Goal: Task Accomplishment & Management: Manage account settings

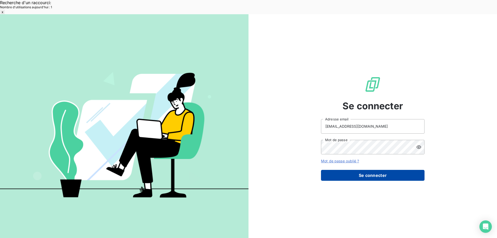
click at [369, 170] on button "Se connecter" at bounding box center [373, 175] width 104 height 11
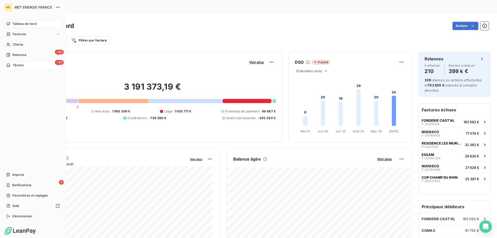
click at [32, 65] on div "+99 Tâches" at bounding box center [33, 65] width 58 height 8
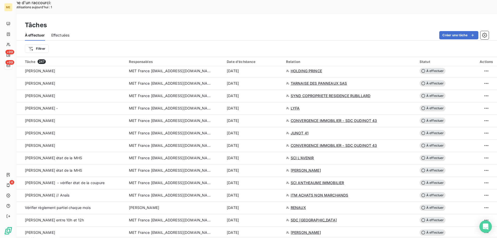
scroll to position [674, 0]
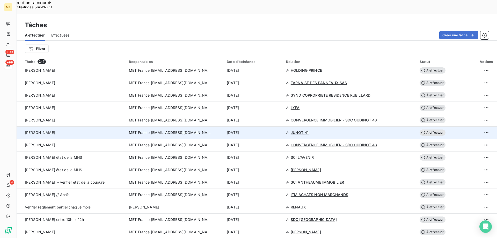
click at [433, 130] on span "À effectuer" at bounding box center [433, 133] width 26 height 6
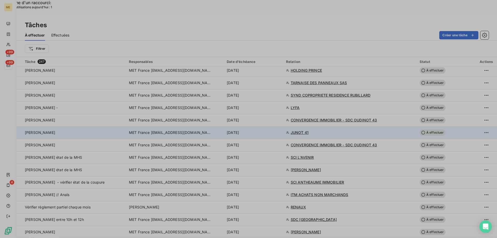
type input "[DATE]"
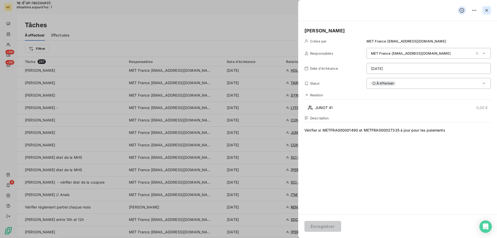
click at [487, 12] on icon "button" at bounding box center [486, 10] width 5 height 5
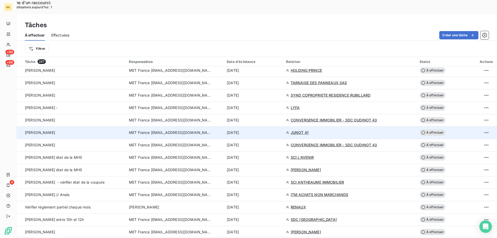
click at [436, 130] on span "À effectuer" at bounding box center [433, 133] width 26 height 6
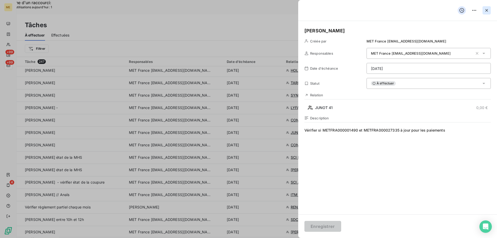
click at [486, 11] on icon "button" at bounding box center [486, 10] width 5 height 5
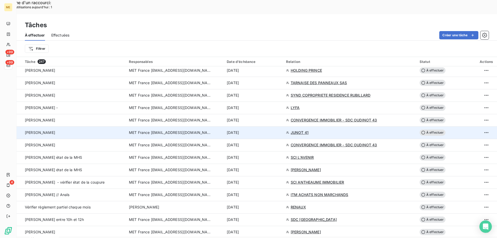
click at [433, 130] on span "À effectuer" at bounding box center [433, 133] width 26 height 6
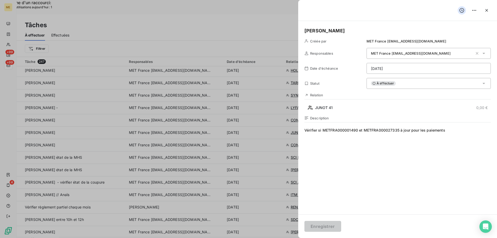
click at [414, 68] on html "Recherche d'un raccourci: Nombre d'utilisations [DATE] : 1 x ME +99 +99 4 Tâche…" at bounding box center [248, 152] width 497 height 304
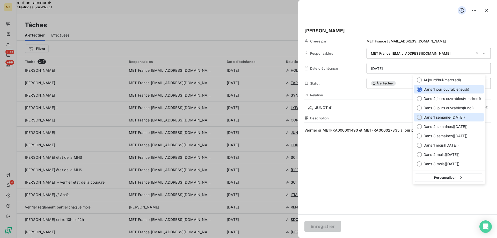
click at [419, 118] on div at bounding box center [419, 117] width 5 height 5
type input "[DATE]"
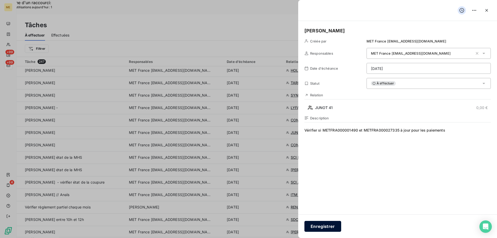
click at [324, 228] on button "Enregistrer" at bounding box center [323, 226] width 37 height 11
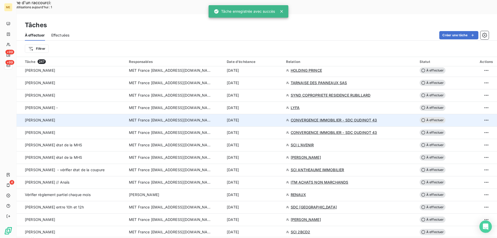
click at [431, 117] on span "À effectuer" at bounding box center [433, 120] width 26 height 6
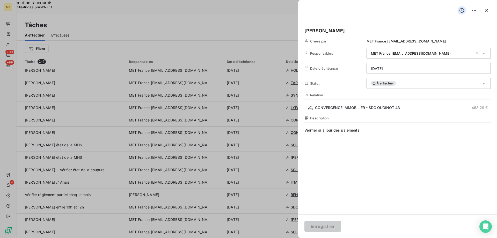
click at [406, 67] on html "Recherche d'un raccourci: Nombre d'utilisations [DATE] : 1 x ME +99 +99 4 Tâche…" at bounding box center [248, 152] width 497 height 304
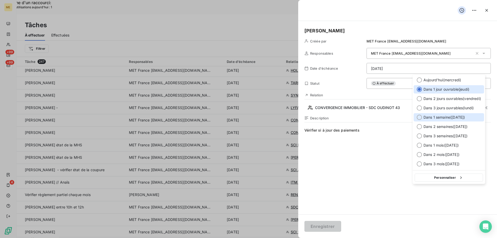
click at [420, 117] on div at bounding box center [419, 117] width 5 height 5
type input "[DATE]"
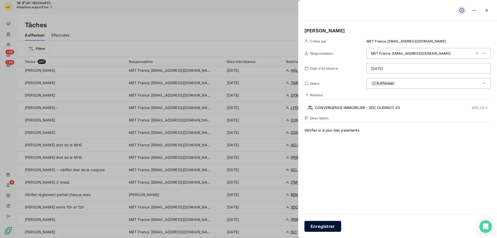
click at [327, 228] on button "Enregistrer" at bounding box center [323, 226] width 37 height 11
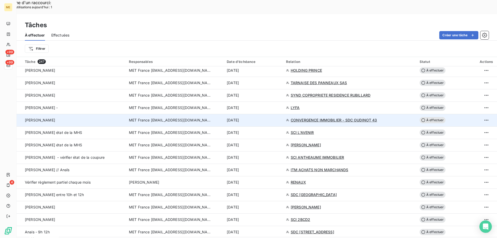
click at [432, 117] on span "À effectuer" at bounding box center [433, 120] width 26 height 6
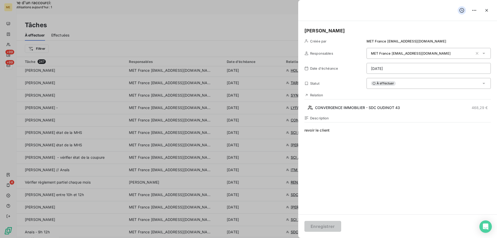
click at [414, 69] on html "Recherche d'un raccourci: Nombre d'utilisations [DATE] : 1 x ME +99 +99 4 Tâche…" at bounding box center [248, 152] width 497 height 304
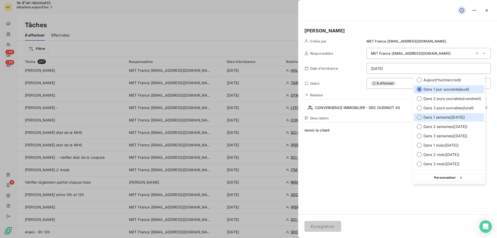
click at [419, 117] on div at bounding box center [419, 117] width 5 height 5
type input "[DATE]"
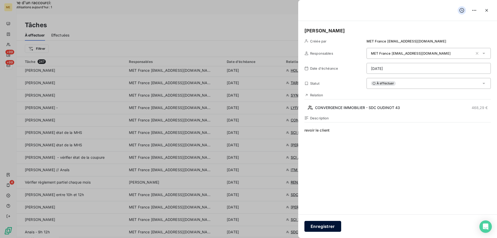
click at [324, 226] on button "Enregistrer" at bounding box center [323, 226] width 37 height 11
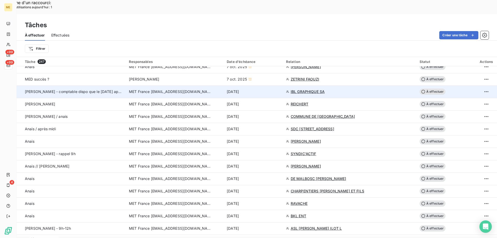
scroll to position [337, 0]
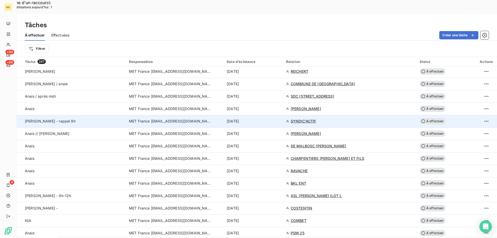
click at [302, 119] on span "SYNDIC'ACTIF" at bounding box center [304, 121] width 26 height 5
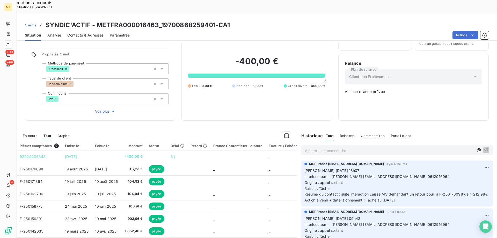
scroll to position [30, 0]
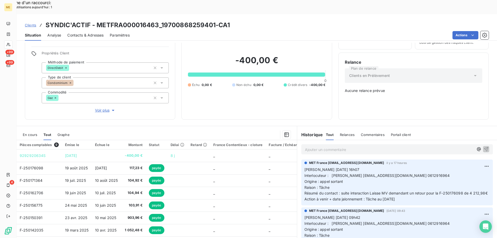
click at [414, 173] on span "Interlocuteur : [PERSON_NAME] [EMAIL_ADDRESS][DOMAIN_NAME] 0612916964" at bounding box center [378, 175] width 146 height 4
copy span "0612916964"
drag, startPoint x: 105, startPoint y: 11, endPoint x: 157, endPoint y: 9, distance: 52.1
click at [157, 20] on h3 "SYNDIC'ACTIF - METFRA000016463_19700868259401-CA1" at bounding box center [138, 24] width 184 height 9
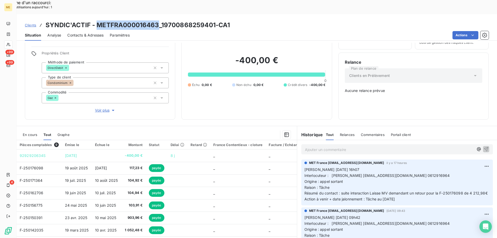
copy h3 "METFRA000016463"
click at [415, 173] on span "Interlocuteur : [PERSON_NAME] [EMAIL_ADDRESS][DOMAIN_NAME] 0612916964" at bounding box center [378, 175] width 146 height 4
click at [414, 173] on span "Interlocuteur : [PERSON_NAME] [EMAIL_ADDRESS][DOMAIN_NAME] 0612916964" at bounding box center [378, 175] width 146 height 4
copy span "0612916964"
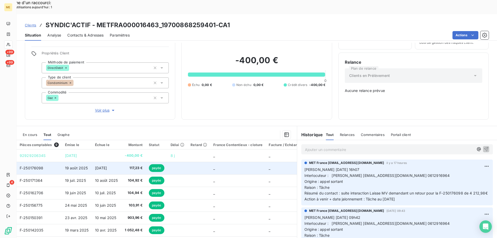
click at [31, 166] on span "F-250176098" at bounding box center [32, 168] width 24 height 4
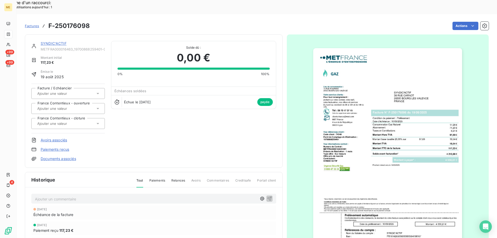
click at [355, 74] on img "button" at bounding box center [387, 153] width 149 height 211
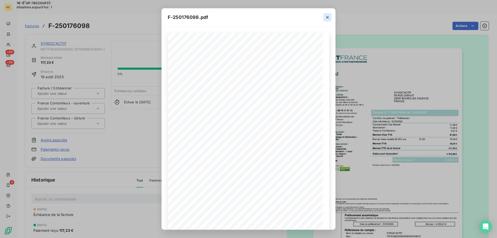
click at [328, 17] on icon "button" at bounding box center [327, 17] width 3 height 3
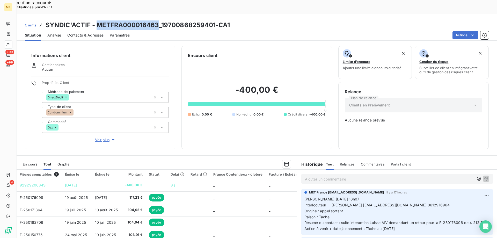
drag, startPoint x: 98, startPoint y: 10, endPoint x: 159, endPoint y: 3, distance: 61.2
click at [159, 14] on div "Clients SYNDIC'ACTIF - METFRA000016463_19700868259401-CA1 Situation Analyse Con…" at bounding box center [257, 27] width 481 height 26
copy h3 "METFRA000016463"
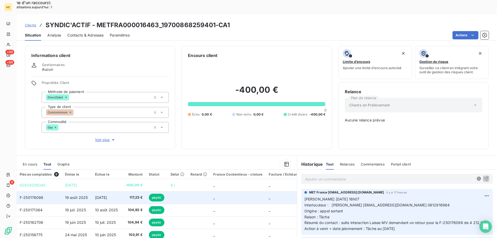
click at [35, 195] on span "F-250176098" at bounding box center [32, 197] width 24 height 4
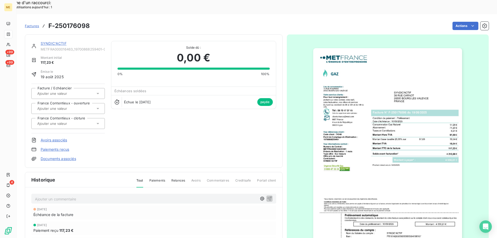
click at [386, 72] on img "button" at bounding box center [387, 153] width 149 height 211
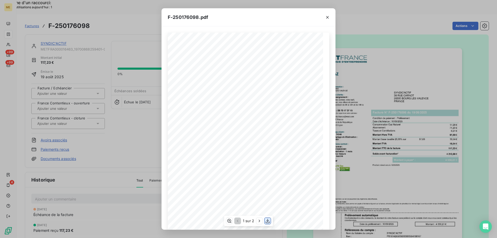
click at [267, 222] on icon "button" at bounding box center [267, 220] width 5 height 5
click at [328, 20] on button "button" at bounding box center [328, 17] width 8 height 8
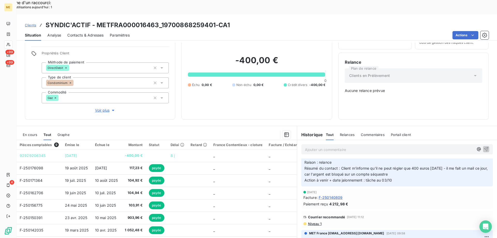
scroll to position [155, 0]
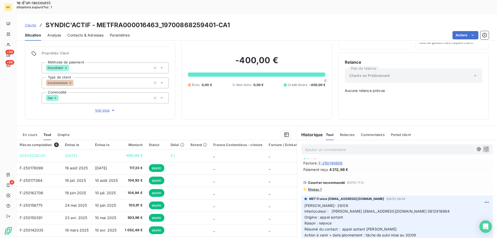
click at [431, 167] on div "Paiement reçu 4 212,98 €" at bounding box center [398, 169] width 188 height 5
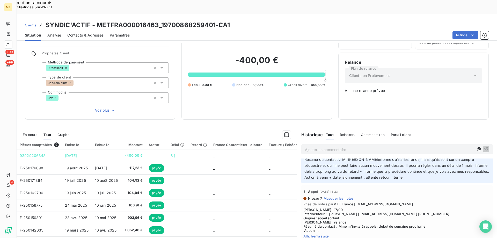
scroll to position [414, 0]
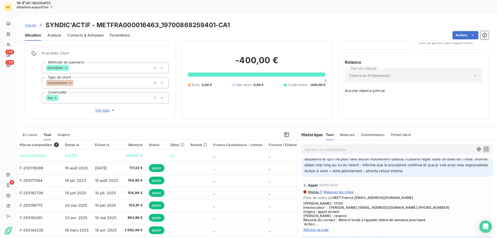
click at [441, 204] on span "[PERSON_NAME]- 17/09 Interlocuteur : [PERSON_NAME] [EMAIL_ADDRESS][DOMAIN_NAME]…" at bounding box center [398, 213] width 188 height 25
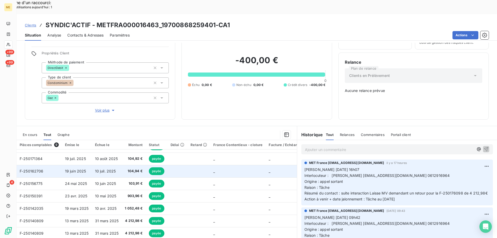
scroll to position [0, 0]
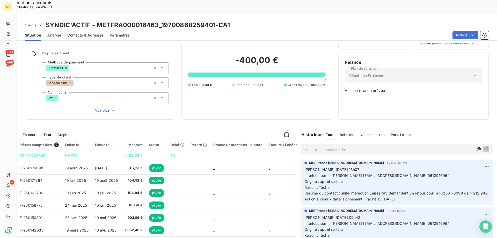
click at [31, 133] on span "En cours" at bounding box center [30, 135] width 15 height 4
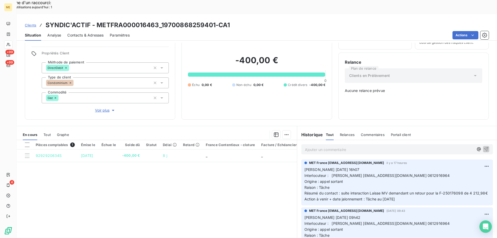
click at [47, 133] on span "Tout" at bounding box center [47, 135] width 7 height 4
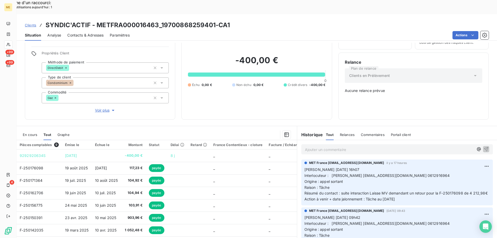
drag, startPoint x: 405, startPoint y: 188, endPoint x: 303, endPoint y: 151, distance: 109.2
click at [305, 167] on p "[PERSON_NAME] [DATE] 16h07 Interlocuteur : [PERSON_NAME] [EMAIL_ADDRESS][DOMAIN…" at bounding box center [397, 184] width 185 height 35
copy p "[PERSON_NAME] [DATE] 16h07 Interlocuteur : [PERSON_NAME] [EMAIL_ADDRESS][DOMAIN…"
click at [310, 146] on p "Ajouter un commentaire ﻿" at bounding box center [389, 149] width 169 height 6
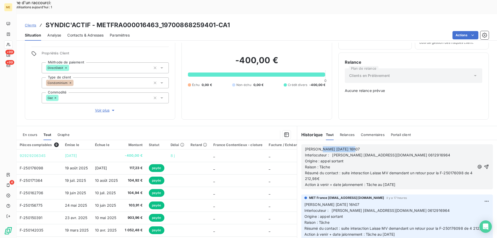
drag, startPoint x: 317, startPoint y: 132, endPoint x: 348, endPoint y: 133, distance: 31.9
click at [348, 146] on p "[PERSON_NAME] [DATE] 16h07" at bounding box center [390, 149] width 170 height 6
drag, startPoint x: 329, startPoint y: 144, endPoint x: 354, endPoint y: 145, distance: 24.4
click at [354, 158] on p "Origine : appel sortant" at bounding box center [390, 161] width 170 height 6
click at [336, 164] on p "Raison : Tâche" at bounding box center [390, 167] width 170 height 6
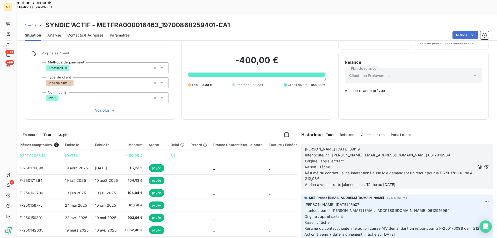
click at [336, 164] on p "Raison : Tâche" at bounding box center [390, 167] width 170 height 6
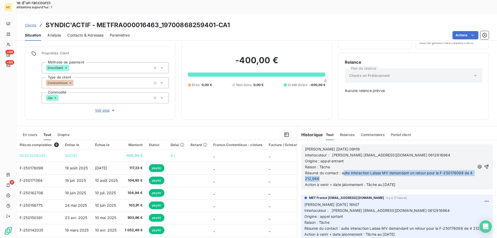
drag, startPoint x: 342, startPoint y: 155, endPoint x: 343, endPoint y: 164, distance: 9.4
click at [344, 170] on p "Résumé du contact : suite interaction Laisse MV demandant un retour pour la F-2…" at bounding box center [390, 176] width 170 height 12
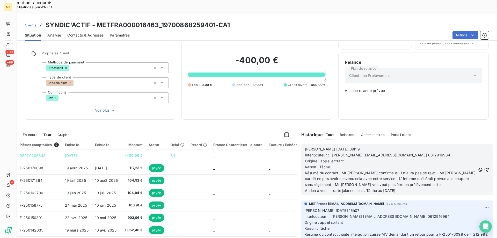
drag, startPoint x: 339, startPoint y: 170, endPoint x: 428, endPoint y: 166, distance: 89.2
click at [428, 170] on p "Résumé du contact : Mr [PERSON_NAME] confirme qu'il n'aura pas de rejet - Mr [P…" at bounding box center [390, 179] width 171 height 18
click at [344, 171] on span "Résumé du contact : Mr [PERSON_NAME] confirme qu'il n'aura pas de rejet - Mr [P…" at bounding box center [391, 179] width 172 height 16
click at [402, 170] on p "Résumé du contact : Mr [PERSON_NAME] confirme qu'il n'aura pas de rejet - Mr [P…" at bounding box center [390, 179] width 171 height 18
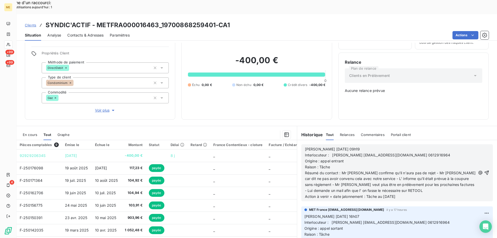
drag, startPoint x: 366, startPoint y: 181, endPoint x: 410, endPoint y: 183, distance: 44.1
click at [410, 183] on div "[PERSON_NAME] [DATE] 09h19 Interlocuteur : [PERSON_NAME] [EMAIL_ADDRESS][DOMAIN…" at bounding box center [398, 172] width 192 height 57
click at [396, 194] on span "Action à venir + date jalonnement : Tâche au [DATE]" at bounding box center [350, 196] width 91 height 4
click at [388, 194] on span "Action à venir + date jalonnement : Tâche au [DATE]" at bounding box center [350, 196] width 91 height 4
click at [485, 171] on icon "button" at bounding box center [487, 173] width 4 height 4
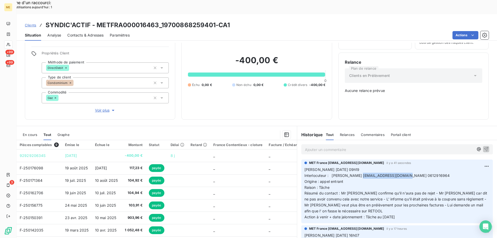
drag, startPoint x: 360, startPoint y: 159, endPoint x: 405, endPoint y: 158, distance: 44.6
click at [405, 173] on span "Interlocuteur : [PERSON_NAME] [EMAIL_ADDRESS][DOMAIN_NAME] 0612916964" at bounding box center [378, 175] width 146 height 4
copy span "[EMAIL_ADDRESS][DOMAIN_NAME]"
click at [357, 168] on p "[PERSON_NAME] [DATE] 09h19 Interlocuteur : [PERSON_NAME] [EMAIL_ADDRESS][DOMAIN…" at bounding box center [397, 193] width 185 height 53
drag, startPoint x: 342, startPoint y: 164, endPoint x: 302, endPoint y: 154, distance: 41.3
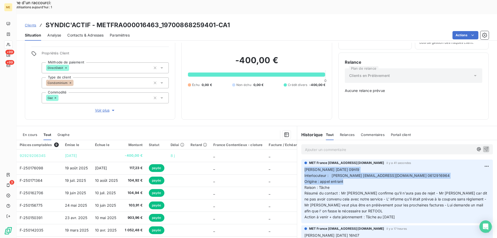
click at [305, 167] on p "[PERSON_NAME] [DATE] 09h19 Interlocuteur : [PERSON_NAME] [EMAIL_ADDRESS][DOMAIN…" at bounding box center [397, 193] width 185 height 53
copy p "[PERSON_NAME] [DATE] 09h19 Interlocuteur : [PERSON_NAME] [EMAIL_ADDRESS][DOMAIN…"
drag, startPoint x: 409, startPoint y: 200, endPoint x: 302, endPoint y: 151, distance: 117.9
click at [305, 167] on p "[PERSON_NAME] [DATE] 09h19 Interlocuteur : [PERSON_NAME] [EMAIL_ADDRESS][DOMAIN…" at bounding box center [397, 193] width 185 height 53
copy p "[PERSON_NAME] [DATE] 09h19 Interlocuteur : [PERSON_NAME] [EMAIL_ADDRESS][DOMAIN…"
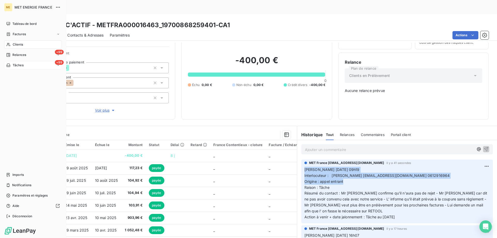
click at [28, 66] on div "+99 Tâches" at bounding box center [33, 65] width 58 height 8
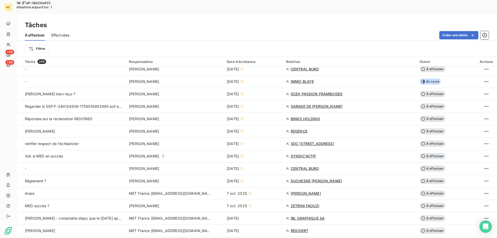
scroll to position [259, 0]
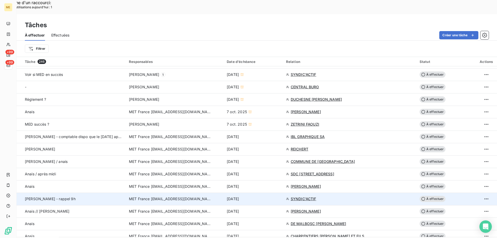
click at [433, 196] on span "À effectuer" at bounding box center [433, 199] width 26 height 6
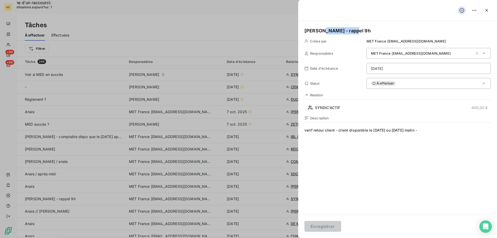
drag, startPoint x: 321, startPoint y: 30, endPoint x: 366, endPoint y: 31, distance: 44.6
click at [366, 31] on h5 "[PERSON_NAME] - rappel 9h" at bounding box center [398, 30] width 187 height 7
click at [399, 68] on html "Recherche d'un raccourci: Nombre d'utilisations [DATE] : 1 x ME +99 +99 Tâches …" at bounding box center [248, 152] width 497 height 304
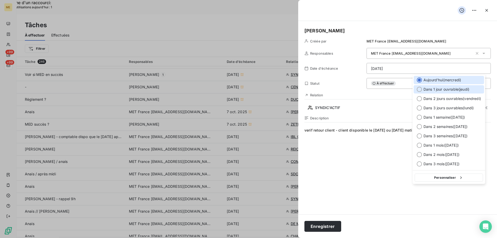
click at [418, 91] on div at bounding box center [419, 89] width 5 height 5
type input "[DATE]"
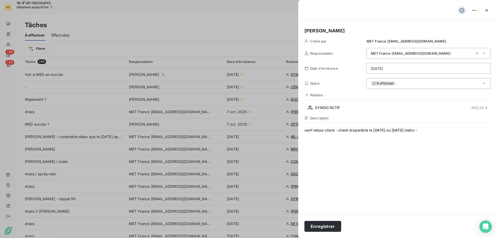
drag, startPoint x: 351, startPoint y: 157, endPoint x: 343, endPoint y: 151, distance: 10.1
click at [352, 157] on span "verif retour client - client disponible le [DATE] ou [DATE] matin -" at bounding box center [398, 177] width 187 height 99
drag, startPoint x: 313, startPoint y: 130, endPoint x: 483, endPoint y: 143, distance: 169.7
click at [483, 143] on span "verif retour client - client disponible le [DATE] ou [DATE] matin -" at bounding box center [398, 177] width 187 height 99
click at [393, 133] on span "veririfier si Mr a envoyé mail pour ne plus être p" at bounding box center [398, 177] width 187 height 99
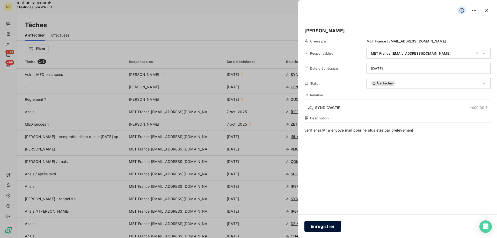
click at [328, 224] on button "Enregistrer" at bounding box center [323, 226] width 37 height 11
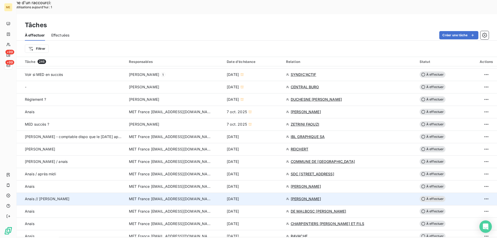
click at [298, 196] on span "[PERSON_NAME]" at bounding box center [306, 198] width 30 height 5
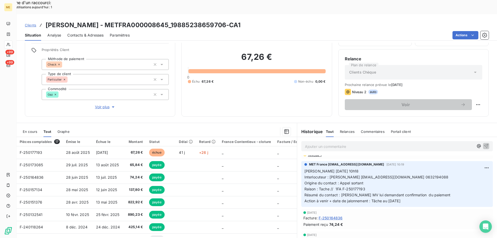
scroll to position [52, 0]
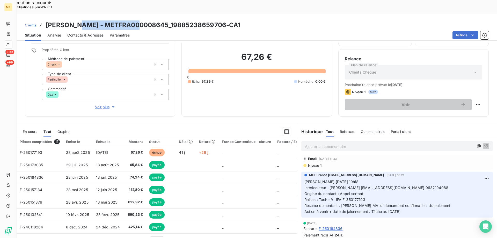
drag, startPoint x: 76, startPoint y: 11, endPoint x: 138, endPoint y: 5, distance: 62.3
click at [138, 14] on div "Clients [PERSON_NAME] - METFRA000008645_19885238659706-CA1 Situation Analyse Co…" at bounding box center [257, 27] width 481 height 26
copy h3 "METFRA000008645"
click at [241, 20] on div "Clients [PERSON_NAME] - METFRA000008645_19885238659706-CA1" at bounding box center [257, 24] width 481 height 9
drag, startPoint x: 76, startPoint y: 9, endPoint x: 138, endPoint y: 7, distance: 61.9
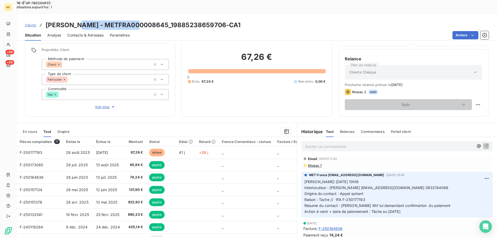
click at [138, 20] on h3 "[PERSON_NAME] - METFRA000008645_19885238659706-CA1" at bounding box center [143, 24] width 195 height 9
copy h3 "METFRA000008645"
click at [440, 179] on p "[PERSON_NAME] [DATE] 10h18 Interlocuteur : [PERSON_NAME] [EMAIL_ADDRESS][DOMAIN…" at bounding box center [397, 196] width 185 height 35
click at [438, 185] on span "Interlocuteur : [PERSON_NAME] [EMAIL_ADDRESS][DOMAIN_NAME] 0632194088" at bounding box center [377, 187] width 144 height 4
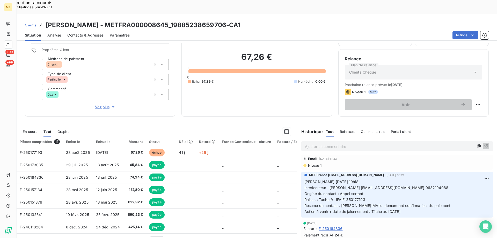
click at [355, 143] on p "Ajouter un commentaire ﻿" at bounding box center [389, 146] width 169 height 6
click at [31, 130] on span "En cours" at bounding box center [30, 132] width 15 height 4
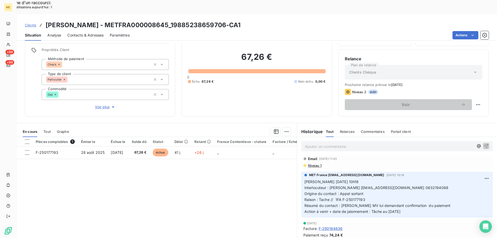
drag, startPoint x: 414, startPoint y: 198, endPoint x: 301, endPoint y: 169, distance: 116.7
click at [302, 172] on div "MET France [EMAIL_ADDRESS][DOMAIN_NAME] [DATE] 10:19 [PERSON_NAME] [DATE] 10h18…" at bounding box center [398, 195] width 192 height 46
click at [322, 143] on p "Ajouter un commentaire ﻿" at bounding box center [389, 146] width 169 height 6
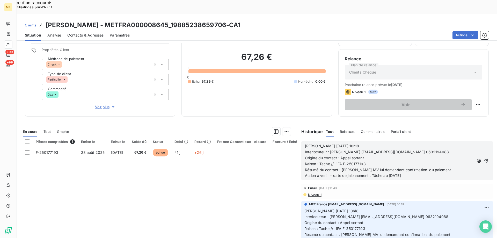
scroll to position [81, 0]
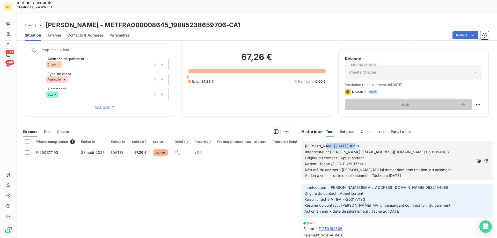
drag, startPoint x: 317, startPoint y: 131, endPoint x: 367, endPoint y: 134, distance: 49.8
click at [367, 143] on p "[PERSON_NAME] [DATE] 10h18" at bounding box center [389, 146] width 169 height 6
drag, startPoint x: 341, startPoint y: 156, endPoint x: 440, endPoint y: 157, distance: 99.2
click at [440, 167] on p "Résumé du contact : [PERSON_NAME] MV lui demandant confirmation du paiement" at bounding box center [389, 170] width 169 height 6
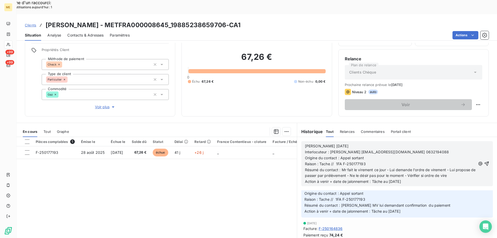
scroll to position [93, 0]
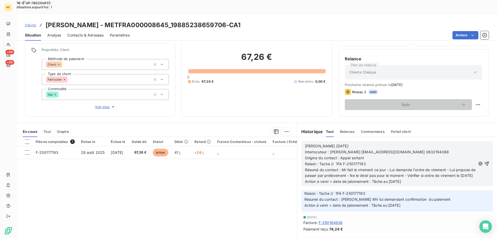
click at [388, 179] on span "Action à venir + date de jalonnement : Tâche au [DATE]" at bounding box center [353, 181] width 96 height 4
drag, startPoint x: 388, startPoint y: 175, endPoint x: 391, endPoint y: 174, distance: 3.6
click at [391, 179] on span "Action à venir + date de jalonnement : Tâche au [DATE]" at bounding box center [353, 181] width 96 height 4
click at [412, 179] on p "Action à venir + date de jalonnement : Tâche au [DATE]" at bounding box center [390, 182] width 171 height 6
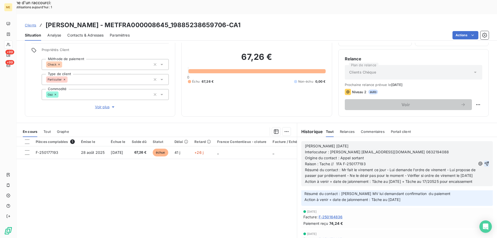
click at [484, 161] on icon "button" at bounding box center [486, 163] width 5 height 5
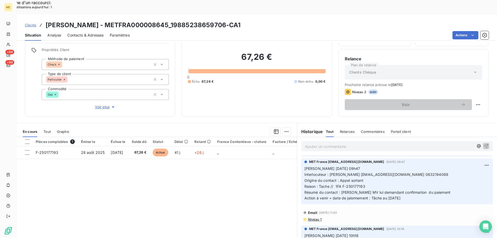
scroll to position [106, 0]
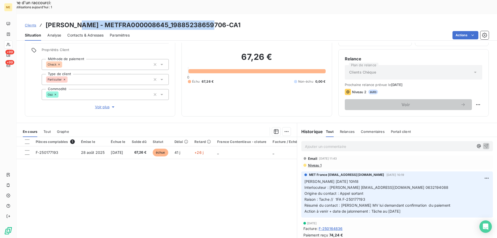
drag, startPoint x: 77, startPoint y: 11, endPoint x: 212, endPoint y: 7, distance: 135.5
click at [212, 20] on div "Clients [PERSON_NAME] - METFRA000008645_19885238659706-CA1" at bounding box center [257, 24] width 481 height 9
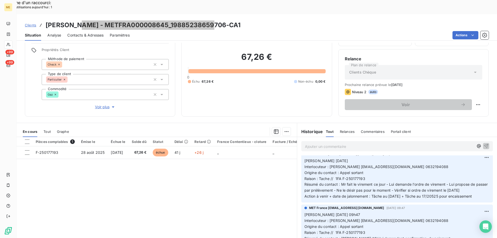
scroll to position [2, 0]
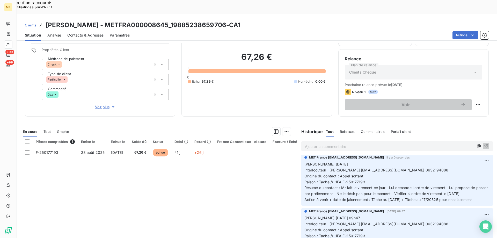
click at [173, 201] on div "Pièces comptables 1 Émise le Échue le Solde dû Statut Délai Retard France Conte…" at bounding box center [157, 187] width 281 height 100
click at [396, 165] on p "[PERSON_NAME] [DATE] Interlocuteur : [PERSON_NAME] [EMAIL_ADDRESS][DOMAIN_NAME]…" at bounding box center [397, 181] width 185 height 41
click at [228, 165] on div "Pièces comptables 1 Émise le Échue le Solde dû Statut Délai Retard France Conte…" at bounding box center [157, 187] width 281 height 100
click at [187, 189] on div "Pièces comptables 1 Émise le Échue le Solde dû Statut Délai Retard France Conte…" at bounding box center [157, 187] width 281 height 100
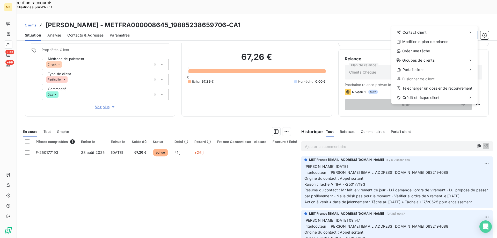
click at [459, 21] on html "Recherche d'un raccourci: Nombre d'utilisations [DATE] : 1 x ME +99 +99 Clients…" at bounding box center [248, 152] width 497 height 304
click at [430, 50] on div "Créer une tâche" at bounding box center [435, 51] width 82 height 8
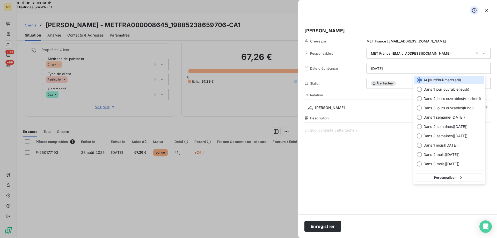
click at [402, 68] on html "Recherche d'un raccourci: Nombre d'utilisations [DATE] : 1 x ME +99 +99 Clients…" at bounding box center [248, 152] width 497 height 304
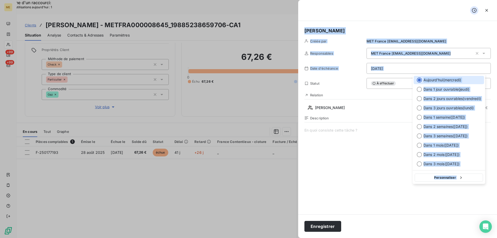
click at [403, 67] on html "Recherche d'un raccourci: Nombre d'utilisations [DATE] : 1 x ME +99 +99 Clients…" at bounding box center [248, 152] width 497 height 304
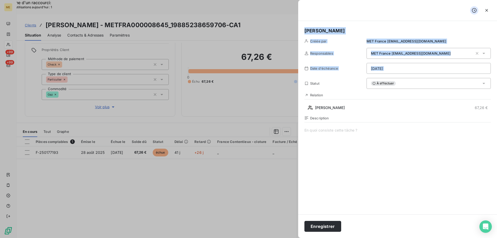
click at [403, 67] on html "Recherche d'un raccourci: Nombre d'utilisations [DATE] : 1 x ME +99 +99 Clients…" at bounding box center [248, 152] width 497 height 304
click at [404, 67] on html "Recherche d'un raccourci: Nombre d'utilisations [DATE] : 1 x ME +99 +99 Clients…" at bounding box center [248, 152] width 497 height 304
click at [399, 66] on html "Recherche d'un raccourci: Nombre d'utilisations [DATE] : 1 x ME +99 +99 Clients…" at bounding box center [248, 152] width 497 height 304
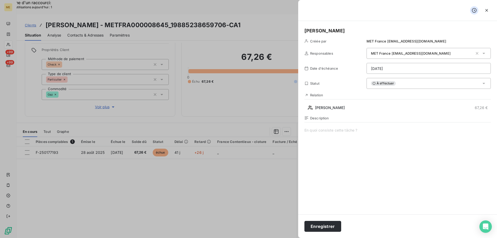
drag, startPoint x: 376, startPoint y: 149, endPoint x: 381, endPoint y: 112, distance: 37.4
click at [376, 148] on html "Recherche d'un raccourci: Nombre d'utilisations [DATE] : 1 x ME +99 +99 Clients…" at bounding box center [248, 152] width 497 height 304
click at [396, 68] on html "Recherche d'un raccourci: Nombre d'utilisations [DATE] : 1 x ME +99 +99 Clients…" at bounding box center [248, 152] width 497 height 304
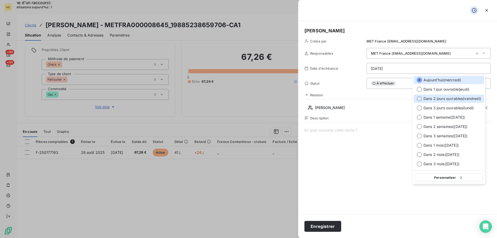
click at [419, 100] on div at bounding box center [419, 98] width 5 height 5
type input "[DATE]"
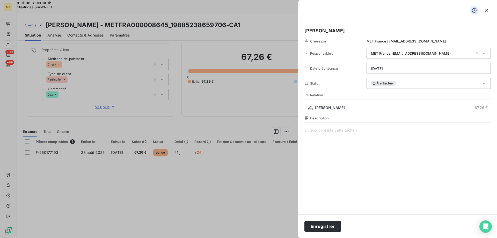
click at [335, 130] on span at bounding box center [398, 177] width 187 height 99
click at [325, 227] on button "Enregistrer" at bounding box center [323, 226] width 37 height 11
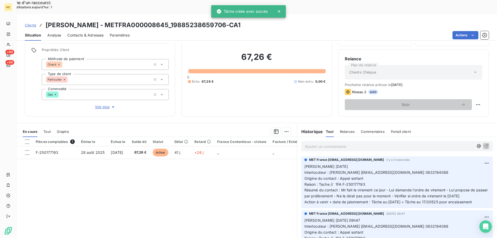
click at [241, 166] on div "Pièces comptables 1 Émise le Échue le Solde dû Statut Délai Retard France Conte…" at bounding box center [157, 187] width 281 height 100
click at [27, 139] on div at bounding box center [27, 141] width 5 height 5
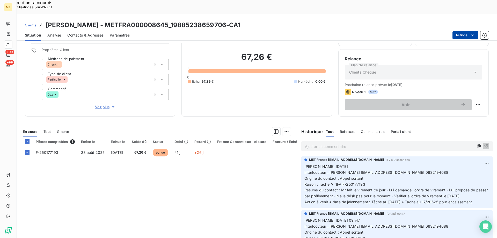
click at [464, 19] on html "Recherche d'un raccourci: Nombre d'utilisations [DATE] : 1 x ME +99 +99 Clients…" at bounding box center [248, 152] width 497 height 304
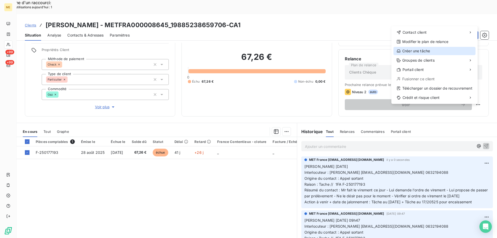
click at [414, 49] on div "Créer une tâche" at bounding box center [435, 51] width 82 height 8
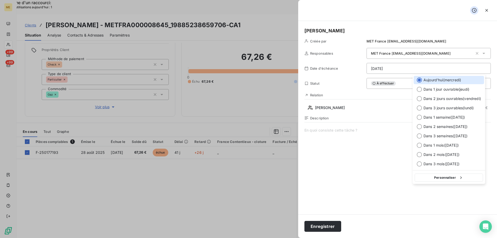
click at [414, 67] on html "Recherche d'un raccourci: Nombre d'utilisations [DATE] : 1 x ME +99 +99 Clients…" at bounding box center [248, 152] width 497 height 304
click at [423, 177] on button "Personnaliser" at bounding box center [449, 178] width 68 height 8
select select "9"
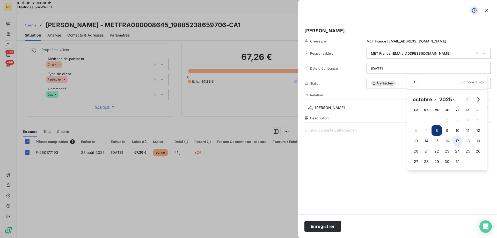
click at [457, 139] on button "17" at bounding box center [458, 141] width 10 height 10
type input "[DATE]"
click at [319, 130] on html "Recherche d'un raccourci: Nombre d'utilisations [DATE] : 1 x ME +99 +99 Clients…" at bounding box center [248, 152] width 497 height 304
click at [319, 130] on span at bounding box center [398, 177] width 187 height 99
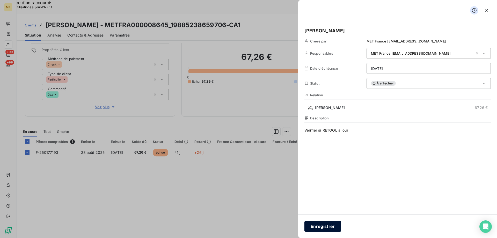
click at [321, 225] on button "Enregistrer" at bounding box center [323, 226] width 37 height 11
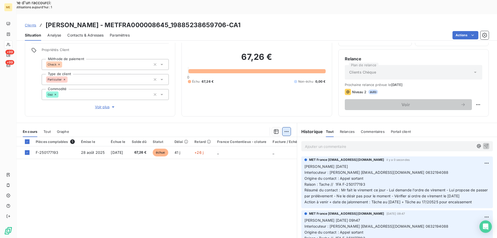
click at [285, 118] on html "Recherche d'un raccourci: Nombre d'utilisations [DATE] : 1 x ME +99 +99 Clients…" at bounding box center [248, 152] width 497 height 304
click at [264, 137] on div "Ajouter une promesse de paiement (1 facture)" at bounding box center [240, 138] width 91 height 8
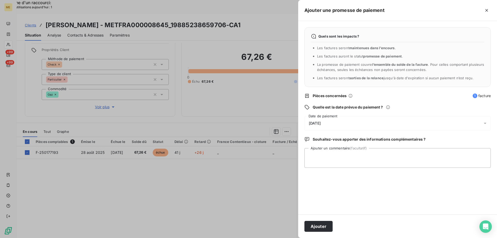
click at [345, 123] on div "[DATE]" at bounding box center [398, 123] width 187 height 15
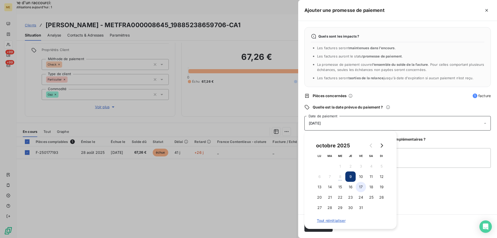
click at [361, 187] on button "17" at bounding box center [361, 187] width 10 height 10
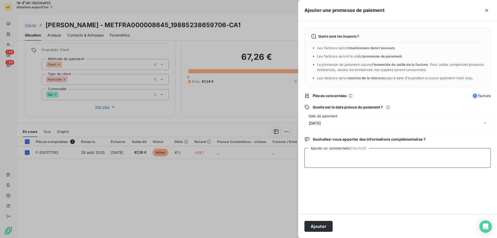
click at [420, 153] on textarea "Ajouter un commentaire (facultatif)" at bounding box center [398, 158] width 187 height 20
type textarea "Vérifier si encaissement virement"
click at [313, 225] on button "Ajouter" at bounding box center [319, 226] width 28 height 11
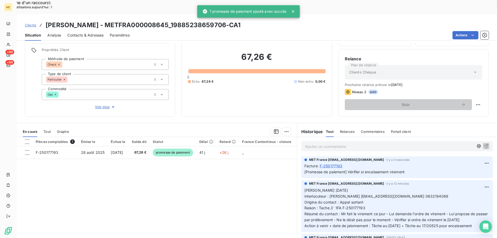
scroll to position [30, 0]
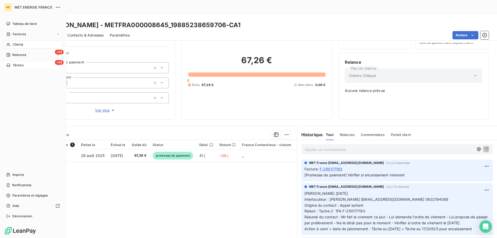
click at [37, 66] on div "+99 Tâches" at bounding box center [33, 65] width 58 height 8
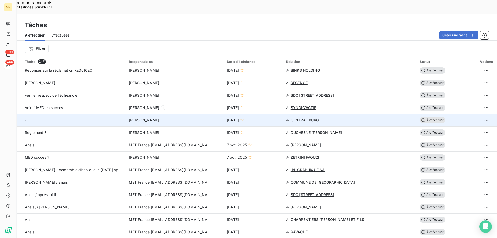
scroll to position [233, 0]
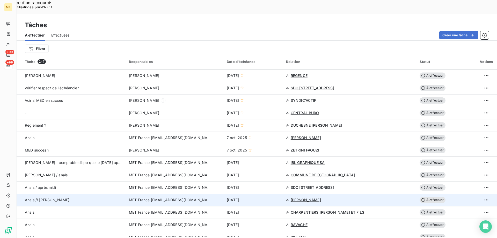
click at [436, 197] on span "À effectuer" at bounding box center [433, 200] width 26 height 6
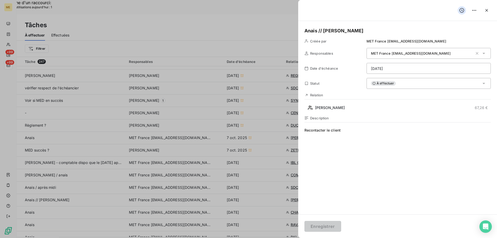
click at [412, 82] on div "À effectuer" at bounding box center [429, 83] width 124 height 11
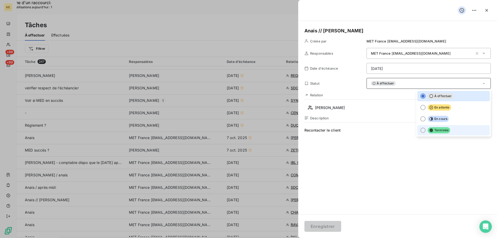
click at [421, 131] on div at bounding box center [423, 130] width 5 height 5
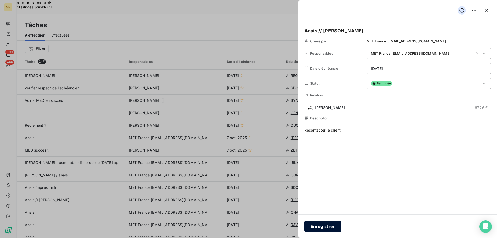
click at [330, 226] on button "Enregistrer" at bounding box center [323, 226] width 37 height 11
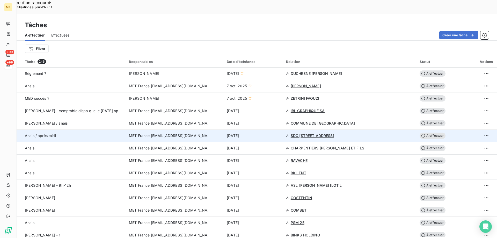
scroll to position [337, 0]
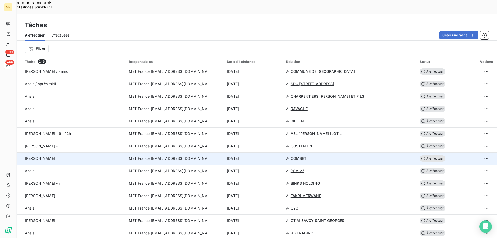
click at [299, 156] on span "COMBET" at bounding box center [299, 158] width 16 height 5
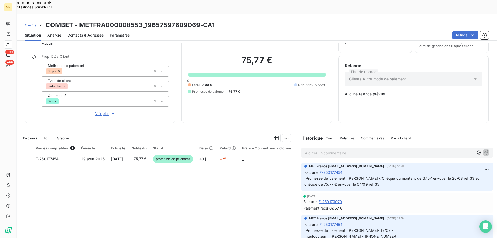
scroll to position [30, 0]
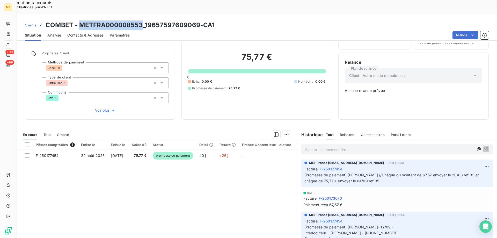
drag, startPoint x: 79, startPoint y: 10, endPoint x: 143, endPoint y: 9, distance: 64.5
click at [143, 20] on h3 "COMBET - METFRA000008553_19657597609069-CA1" at bounding box center [130, 24] width 169 height 9
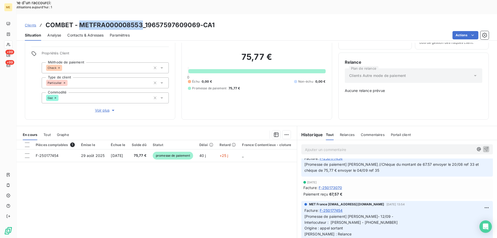
scroll to position [0, 0]
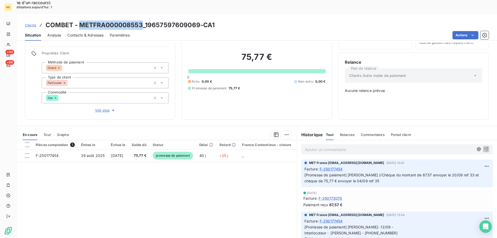
drag, startPoint x: 208, startPoint y: 170, endPoint x: 211, endPoint y: 171, distance: 3.0
click at [208, 170] on div "Pièces comptables 1 Émise le Échue le Solde dû Statut Délai Retard France Conte…" at bounding box center [157, 190] width 281 height 100
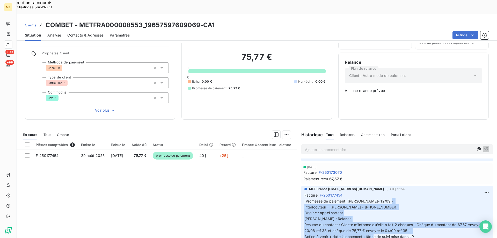
drag, startPoint x: 418, startPoint y: 221, endPoint x: 234, endPoint y: 194, distance: 185.6
click at [312, 198] on p "[Promesse de paiement] [PERSON_NAME]- 12/09 - Interlocuteur : [PERSON_NAME] - […" at bounding box center [397, 218] width 185 height 41
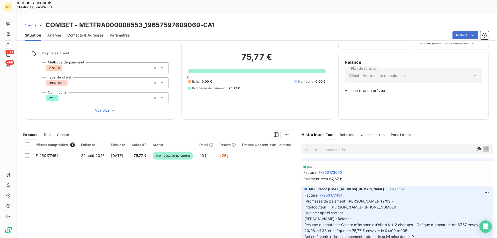
drag, startPoint x: 218, startPoint y: 196, endPoint x: 215, endPoint y: 191, distance: 5.7
click at [215, 191] on div "Pièces comptables 1 Émise le Échue le Solde dû Statut Délai Retard France Conte…" at bounding box center [157, 190] width 281 height 100
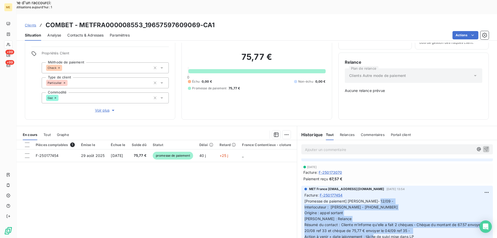
drag, startPoint x: 413, startPoint y: 220, endPoint x: 300, endPoint y: 188, distance: 117.7
click at [302, 188] on div "MET France [EMAIL_ADDRESS][DOMAIN_NAME] [DATE] 13:54 Facture : F-250177454 [Pro…" at bounding box center [398, 214] width 192 height 57
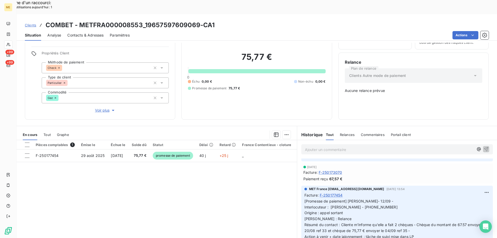
click at [321, 146] on p "Ajouter un commentaire ﻿" at bounding box center [389, 149] width 169 height 6
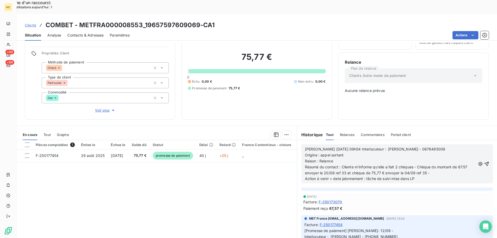
scroll to position [55, 0]
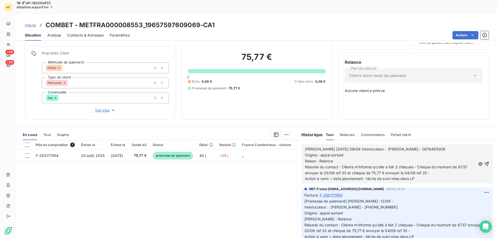
click at [350, 147] on span "[PERSON_NAME] [DATE] 09h54 Interlocuteur : [PERSON_NAME] - 0676485008" at bounding box center [375, 149] width 141 height 4
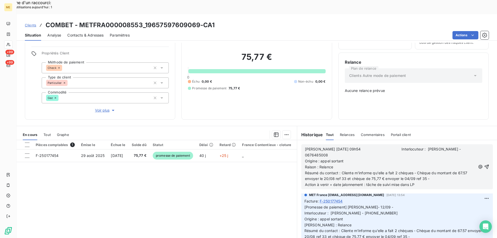
scroll to position [61, 0]
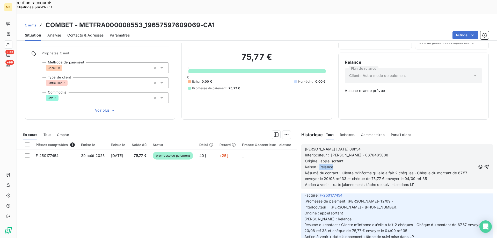
drag, startPoint x: 317, startPoint y: 149, endPoint x: 347, endPoint y: 149, distance: 29.8
click at [347, 164] on p "Raison : Relance" at bounding box center [390, 167] width 171 height 6
drag, startPoint x: 340, startPoint y: 156, endPoint x: 432, endPoint y: 163, distance: 92.3
click at [432, 170] on p "Résumé du contact : Cliente m'informe qu'elle a fait 2 chèques - Chèque du mont…" at bounding box center [390, 176] width 171 height 12
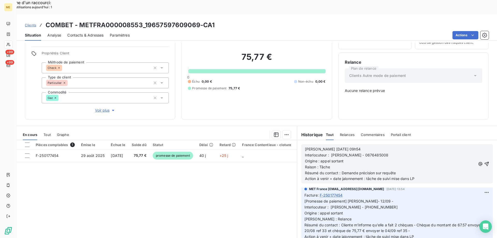
click at [397, 170] on p "Résumé du contact : Demande précision sur requête" at bounding box center [390, 173] width 171 height 6
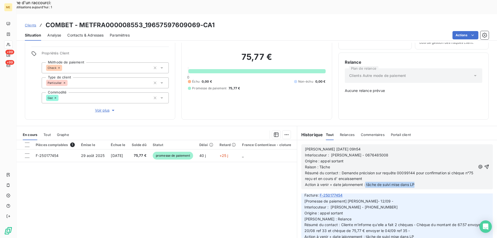
drag, startPoint x: 364, startPoint y: 166, endPoint x: 421, endPoint y: 167, distance: 57.0
click at [421, 182] on p "Action à venir + date jalonnement : tâche de suivi mise dans LP" at bounding box center [390, 185] width 171 height 6
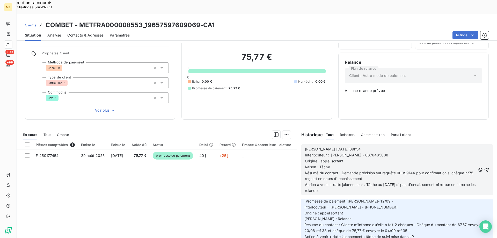
drag, startPoint x: 307, startPoint y: 169, endPoint x: 309, endPoint y: 174, distance: 4.5
click at [309, 182] on span "Action à venir + date jalonnement : Tâche au [DATE] si pas d'encaissement ni re…" at bounding box center [391, 187] width 172 height 10
click at [484, 167] on icon "button" at bounding box center [486, 169] width 5 height 5
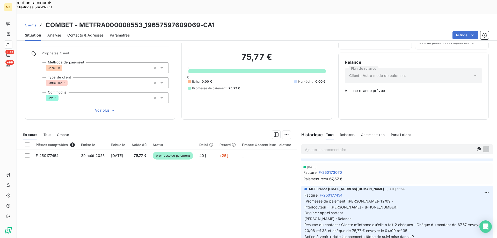
scroll to position [86, 0]
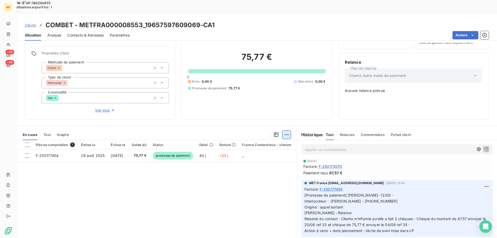
click at [285, 118] on html "Recherche d'un raccourci: Nombre d'utilisations [DATE] : 1 x ME +99 +99 Clients…" at bounding box center [248, 152] width 497 height 304
click at [224, 161] on html "Recherche d'un raccourci: Nombre d'utilisations [DATE] : 1 x ME +99 +99 Clients…" at bounding box center [248, 152] width 497 height 304
click at [288, 117] on html "Recherche d'un raccourci: Nombre d'utilisations [DATE] : 1 x ME +99 +99 Clients…" at bounding box center [248, 152] width 497 height 304
click at [233, 166] on html "Recherche d'un raccourci: Nombre d'utilisations [DATE] : 1 x ME +99 +99 Clients…" at bounding box center [248, 152] width 497 height 304
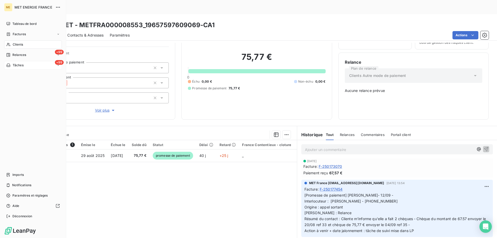
click at [32, 65] on div "+99 Tâches" at bounding box center [33, 65] width 58 height 8
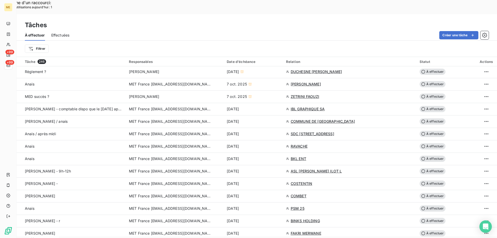
scroll to position [311, 0]
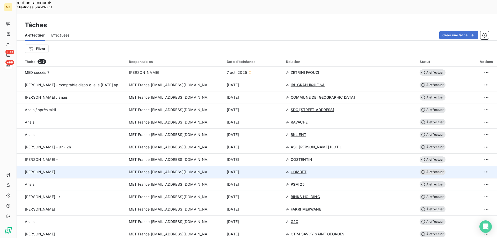
click at [435, 169] on span "À effectuer" at bounding box center [433, 172] width 26 height 6
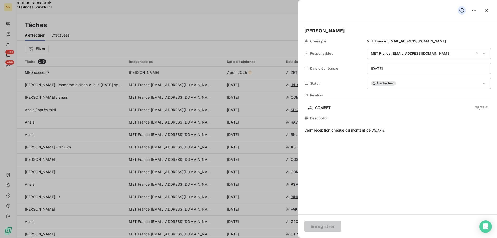
click at [409, 67] on html "Recherche d'un raccourci: Nombre d'utilisations [DATE] : 1 x ME +99 +99 Tâches …" at bounding box center [248, 152] width 497 height 304
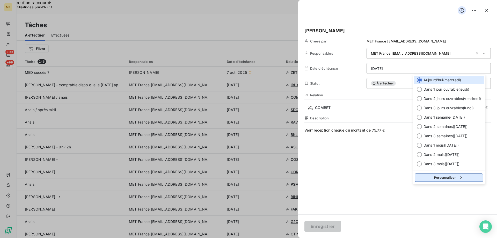
click at [436, 176] on button "Personnaliser" at bounding box center [449, 178] width 68 height 8
select select "9"
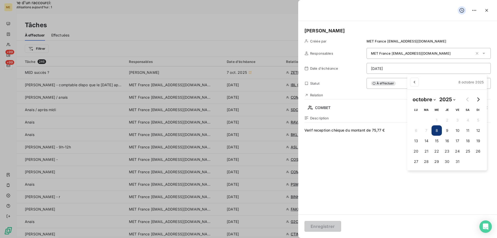
drag, startPoint x: 417, startPoint y: 139, endPoint x: 389, endPoint y: 151, distance: 30.6
click at [417, 139] on button "13" at bounding box center [416, 141] width 10 height 10
type input "[DATE]"
click at [323, 227] on html "Recherche d'un raccourci: Nombre d'utilisations [DATE] : 1 x ME +99 +99 Tâches …" at bounding box center [248, 152] width 497 height 304
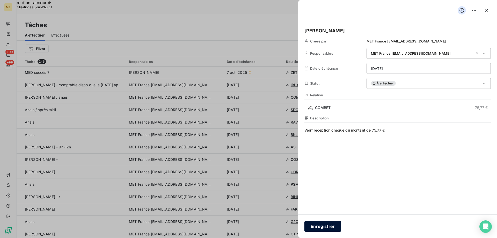
click at [326, 228] on button "Enregistrer" at bounding box center [323, 226] width 37 height 11
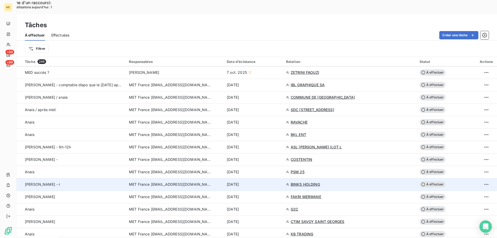
click at [307, 182] on span "BINKS HOLDING" at bounding box center [305, 184] width 29 height 5
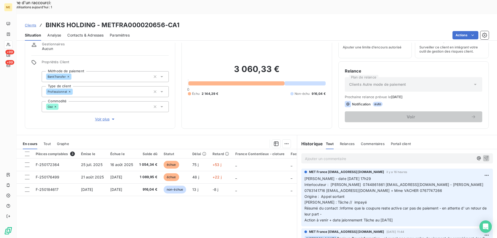
scroll to position [33, 0]
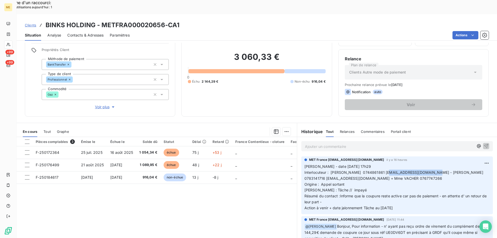
drag, startPoint x: 384, startPoint y: 158, endPoint x: 430, endPoint y: 159, distance: 45.4
click at [430, 170] on span "Interlocuteur : [PERSON_NAME] 0744861861 [EMAIL_ADDRESS][DOMAIN_NAME] - [PERSON…" at bounding box center [495, 181] width 381 height 22
click at [352, 173] on p "[PERSON_NAME] - date [DATE] 17h29 Interlocuteur : [PERSON_NAME] 0744861861 [EMA…" at bounding box center [397, 187] width 185 height 47
drag, startPoint x: 324, startPoint y: 165, endPoint x: 361, endPoint y: 164, distance: 37.8
click at [361, 170] on span "Interlocuteur : [PERSON_NAME] 0744861861 [EMAIL_ADDRESS][DOMAIN_NAME] - [PERSON…" at bounding box center [495, 181] width 381 height 22
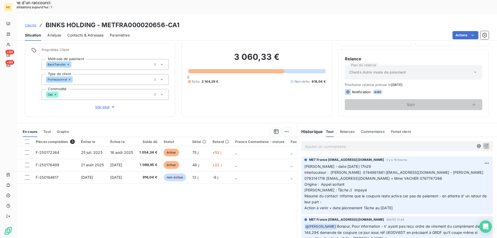
click at [126, 185] on div "Pièces comptables 3 Émise le Échue le Solde dû Statut Délai Retard France Conte…" at bounding box center [157, 187] width 281 height 100
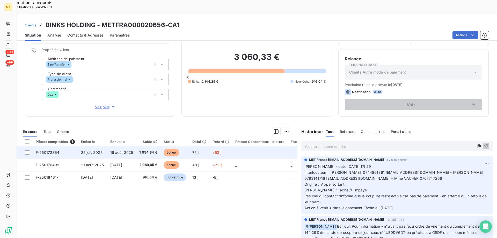
click at [48, 150] on span "F-250172364" at bounding box center [48, 152] width 24 height 4
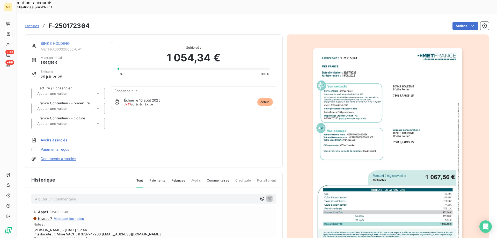
click at [418, 92] on img "button" at bounding box center [387, 153] width 149 height 211
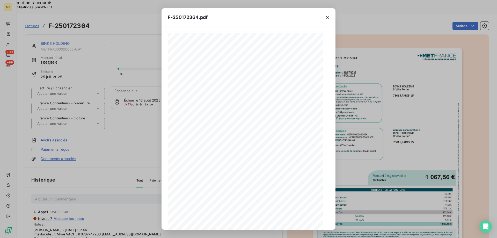
click at [257, 192] on span at bounding box center [255, 191] width 99 height 2
click at [267, 220] on icon "button" at bounding box center [267, 220] width 5 height 5
click at [328, 16] on icon "button" at bounding box center [327, 17] width 5 height 5
click at [327, 19] on icon "button" at bounding box center [327, 17] width 5 height 5
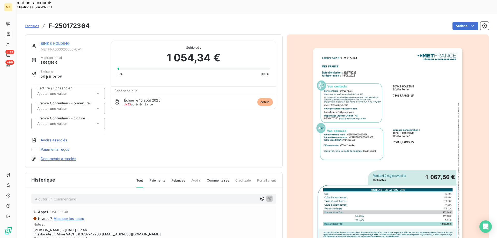
click at [327, 17] on div at bounding box center [323, 22] width 15 height 17
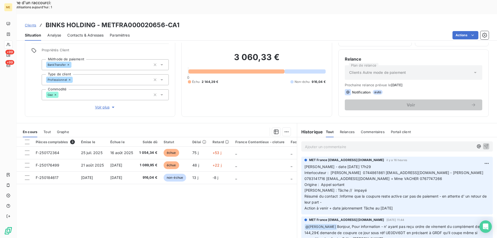
scroll to position [33, 0]
drag, startPoint x: 407, startPoint y: 195, endPoint x: 302, endPoint y: 153, distance: 112.7
click at [305, 164] on p "[PERSON_NAME] - date [DATE] 17h29 Interlocuteur : [PERSON_NAME] 0744861861 [EMA…" at bounding box center [397, 187] width 185 height 47
click at [305, 143] on p "Ajouter un commentaire ﻿" at bounding box center [389, 146] width 169 height 6
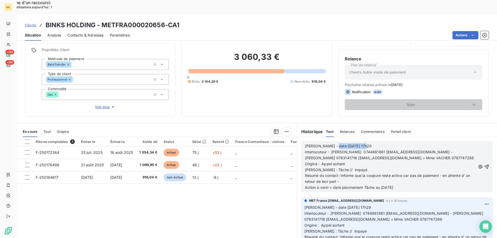
drag, startPoint x: 329, startPoint y: 131, endPoint x: 368, endPoint y: 131, distance: 39.4
click at [368, 143] on p "[PERSON_NAME] - date [DATE] 17h29" at bounding box center [390, 146] width 171 height 6
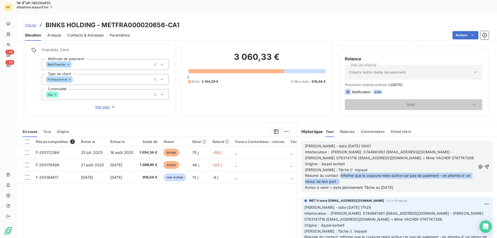
drag, startPoint x: 339, startPoint y: 161, endPoint x: 353, endPoint y: 168, distance: 15.9
click at [353, 173] on p "Résumé du contact :Informe que la coupure reste active car pas de paiement - en…" at bounding box center [390, 179] width 171 height 12
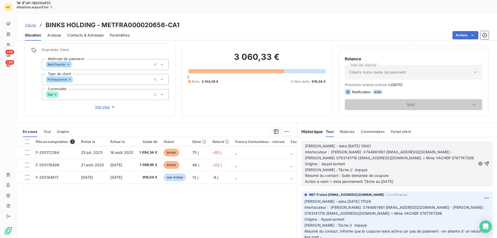
click at [392, 173] on p "Résumé du contact : Suite demande de coupure" at bounding box center [390, 176] width 171 height 6
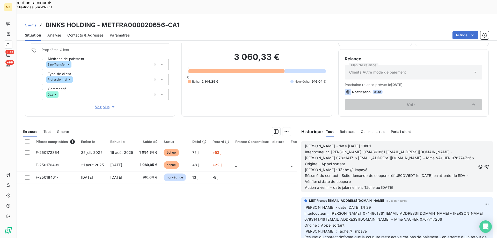
click at [366, 173] on p "Résumé du contact : Suite demande de coupure réf UE0DV6DT le [DATE] en attente …" at bounding box center [390, 179] width 171 height 12
drag, startPoint x: 380, startPoint y: 173, endPoint x: 409, endPoint y: 175, distance: 29.1
click at [409, 185] on p "Action à venir + date jalonnement Tâche au [DATE]" at bounding box center [390, 188] width 171 height 6
click at [484, 164] on icon "button" at bounding box center [486, 166] width 5 height 5
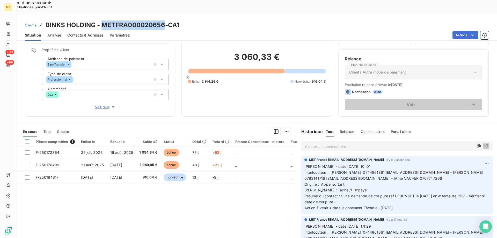
drag, startPoint x: 101, startPoint y: 9, endPoint x: 165, endPoint y: 10, distance: 63.7
click at [165, 20] on h3 "BINKS HOLDING - METFRA000020656-CA1" at bounding box center [113, 24] width 134 height 9
click at [397, 194] on span "Résumé du contact : Suite demande de coupure réf UE0DV6DT le [DATE] en attente …" at bounding box center [396, 199] width 182 height 10
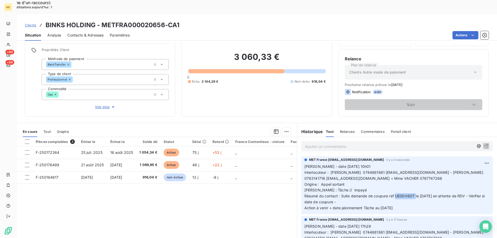
click at [397, 194] on span "Résumé du contact : Suite demande de coupure réf UE0DV6DT le [DATE] en attente …" at bounding box center [396, 199] width 182 height 10
click at [415, 193] on p "[PERSON_NAME] - date [DATE] 10h01 Interlocuteur : [PERSON_NAME] 0744861861 [EMA…" at bounding box center [397, 187] width 185 height 47
click at [404, 170] on span "Interlocuteur : [PERSON_NAME] 0744861861 [EMAIL_ADDRESS][DOMAIN_NAME] - [PERSON…" at bounding box center [495, 181] width 381 height 22
click at [403, 170] on span "Interlocuteur : [PERSON_NAME] 0744861861 [EMAIL_ADDRESS][DOMAIN_NAME] - [PERSON…" at bounding box center [495, 181] width 381 height 22
drag, startPoint x: 374, startPoint y: 195, endPoint x: 303, endPoint y: 152, distance: 83.0
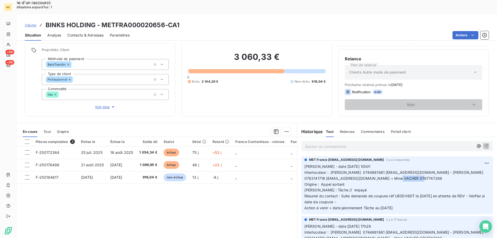
click at [305, 164] on p "[PERSON_NAME] - date [DATE] 10h01 Interlocuteur : [PERSON_NAME] 0744861861 [EMA…" at bounding box center [397, 187] width 185 height 47
click at [478, 148] on html "Recherche d'un raccourci: Nombre d'utilisations [DATE] : 1 x ME +99 +99 Clients…" at bounding box center [248, 152] width 497 height 304
drag, startPoint x: 464, startPoint y: 168, endPoint x: 358, endPoint y: 151, distance: 107.3
click at [462, 168] on div "Supprimer" at bounding box center [466, 170] width 29 height 8
click at [321, 143] on p "Ajouter un commentaire ﻿" at bounding box center [389, 146] width 169 height 6
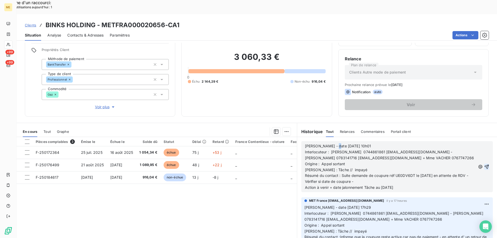
drag, startPoint x: 329, startPoint y: 133, endPoint x: 332, endPoint y: 133, distance: 2.9
click at [332, 144] on span "[PERSON_NAME] - date [DATE] 10h01" at bounding box center [338, 146] width 66 height 4
click at [342, 173] on span "Résumé du contact : Suite demande de coupure réf UE0DV6DT le [DATE] en attente …" at bounding box center [387, 178] width 164 height 10
click at [341, 173] on span "Résumé du contact : Suite demande de coupure réf UE0DV6DT le [DATE] en attente …" at bounding box center [387, 178] width 164 height 10
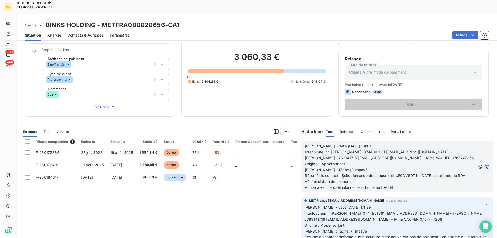
click at [341, 173] on span "Résumé du contact : Suite demande de coupure réf UE0DV6DT le [DATE] en attente …" at bounding box center [387, 178] width 164 height 10
click at [340, 173] on p "Résumé du contact : Suite demande de coupure réf UE0DV6DT le [DATE] en attente …" at bounding box center [390, 179] width 171 height 12
click at [484, 164] on icon "button" at bounding box center [486, 166] width 5 height 5
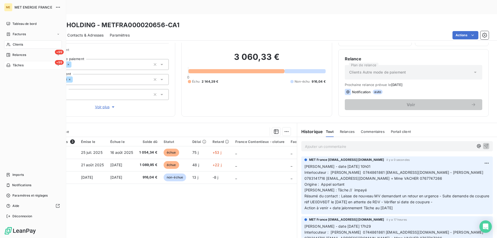
click at [30, 65] on div "+99 Tâches" at bounding box center [33, 65] width 58 height 8
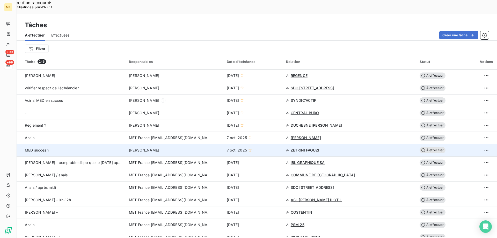
scroll to position [285, 0]
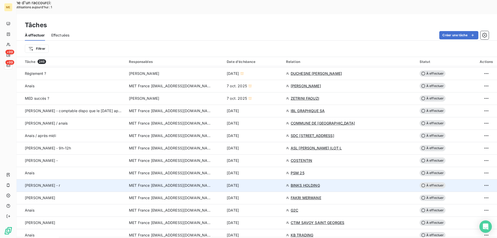
click at [437, 182] on span "À effectuer" at bounding box center [433, 185] width 26 height 6
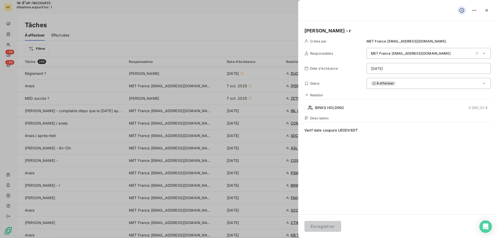
click at [333, 33] on h5 "[PERSON_NAME] - r" at bounding box center [398, 30] width 187 height 7
click at [401, 71] on html "Recherche d'un raccourci: Nombre d'utilisations [DATE] : 1 x ME +99 +99 Tâches …" at bounding box center [248, 152] width 497 height 304
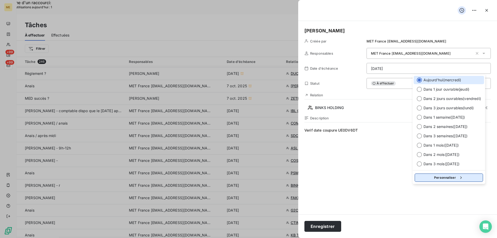
click at [435, 178] on button "Personnaliser" at bounding box center [449, 178] width 68 height 8
select select "9"
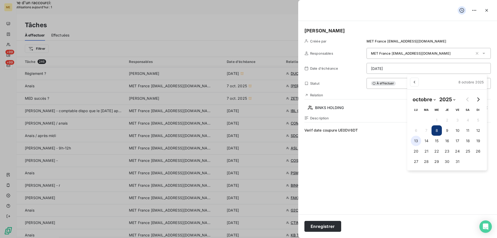
click at [414, 140] on button "13" at bounding box center [416, 141] width 10 height 10
type input "[DATE]"
click at [320, 224] on html "Recherche d'un raccourci: Nombre d'utilisations [DATE] : 1 x ME +99 +99 Tâches …" at bounding box center [248, 152] width 497 height 304
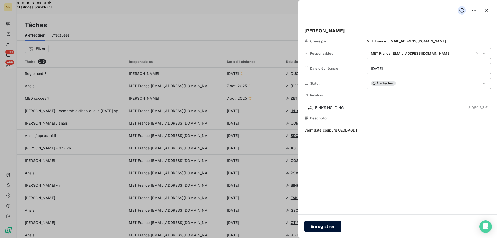
click at [320, 224] on button "Enregistrer" at bounding box center [323, 226] width 37 height 11
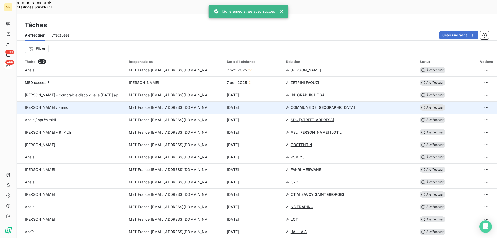
scroll to position [311, 0]
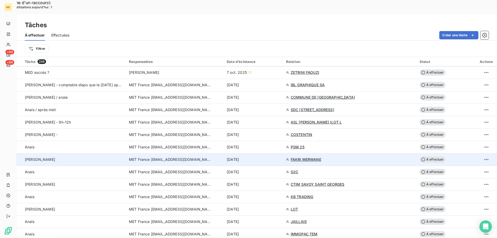
click at [305, 157] on span "FAKRI MERWANE" at bounding box center [306, 159] width 31 height 5
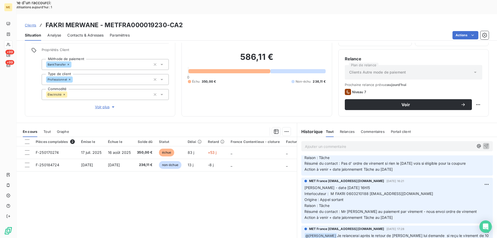
scroll to position [26, 0]
drag, startPoint x: 104, startPoint y: 11, endPoint x: 166, endPoint y: 7, distance: 61.5
click at [166, 20] on h3 "FAKRI MERWANE - METFRA000019230-CA2" at bounding box center [114, 24] width 137 height 9
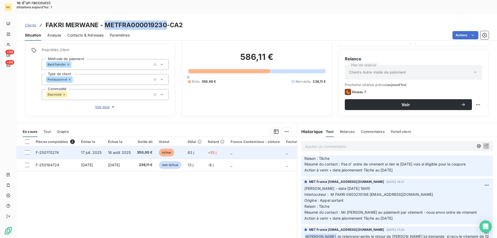
click at [53, 150] on span "F-250170274" at bounding box center [47, 152] width 23 height 4
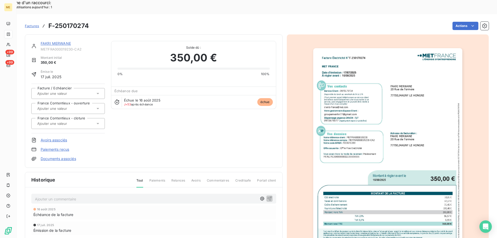
click at [399, 93] on img "button" at bounding box center [387, 153] width 149 height 211
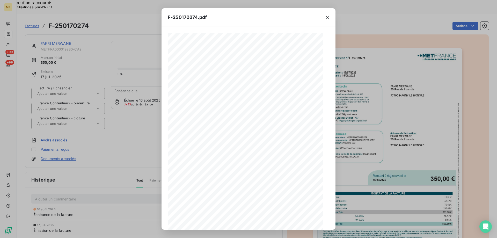
click at [271, 193] on div at bounding box center [249, 146] width 162 height 226
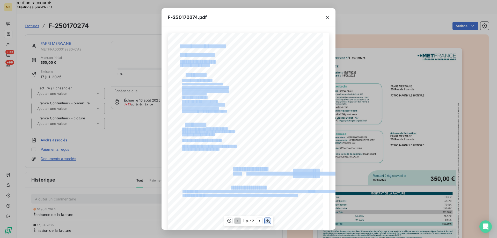
click at [268, 219] on icon "button" at bounding box center [267, 220] width 5 height 5
click at [374, 44] on div "F-250170274.pdf Facture Électricité N° F-250170274 MET Energie France [STREET_A…" at bounding box center [248, 119] width 497 height 238
click at [327, 17] on icon "button" at bounding box center [327, 17] width 5 height 5
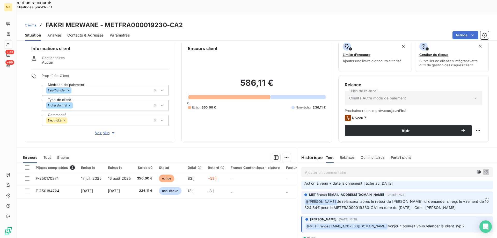
scroll to position [33, 0]
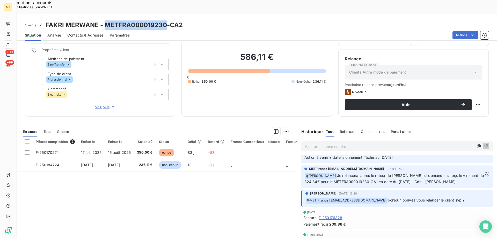
drag, startPoint x: 105, startPoint y: 10, endPoint x: 164, endPoint y: 14, distance: 59.8
click at [164, 20] on h3 "FAKRI MERWANE - METFRA000019230-CA2" at bounding box center [114, 24] width 137 height 9
click at [154, 184] on div "Pièces comptables 2 Émise le Échue le Solde dû Statut Délai Retard France Conte…" at bounding box center [157, 187] width 281 height 100
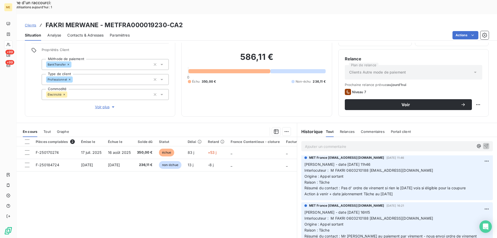
scroll to position [0, 0]
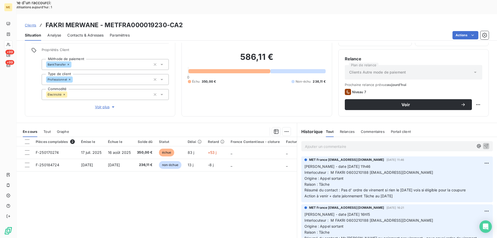
click at [354, 170] on span "Interlocuteur : M FAKRI 0603210188 [EMAIL_ADDRESS][DOMAIN_NAME]" at bounding box center [369, 172] width 129 height 4
drag, startPoint x: 409, startPoint y: 185, endPoint x: 303, endPoint y: 151, distance: 111.1
click at [303, 156] on div "MET France [EMAIL_ADDRESS][DOMAIN_NAME] [DATE] 11:46 [PERSON_NAME] - date [DATE…" at bounding box center [398, 179] width 192 height 46
click at [311, 143] on p "Ajouter un commentaire ﻿" at bounding box center [389, 146] width 169 height 6
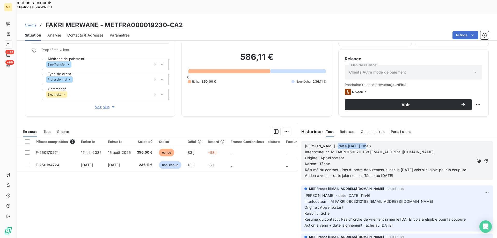
drag, startPoint x: 328, startPoint y: 133, endPoint x: 361, endPoint y: 131, distance: 32.7
click at [361, 143] on p "[PERSON_NAME] - date [DATE] 11h46" at bounding box center [389, 146] width 169 height 6
drag, startPoint x: 423, startPoint y: 157, endPoint x: 431, endPoint y: 162, distance: 10.2
click at [431, 167] on p "Résumé du contact : Pas d' ordre de virement si rien le [DATE] vois si éligible…" at bounding box center [389, 170] width 169 height 6
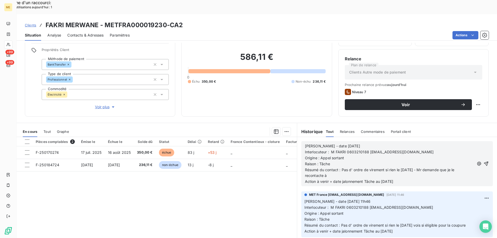
drag, startPoint x: 378, startPoint y: 211, endPoint x: 175, endPoint y: 192, distance: 203.9
click at [172, 191] on div "Pièces comptables 2 Émise le Échue le Solde dû Statut Délai Retard France Conte…" at bounding box center [157, 187] width 281 height 100
click at [332, 167] on p "Résumé du contact : Pas d' ordre de virement si rien le [DATE] - Mr demande que…" at bounding box center [389, 173] width 169 height 12
click at [484, 161] on icon "button" at bounding box center [486, 163] width 5 height 5
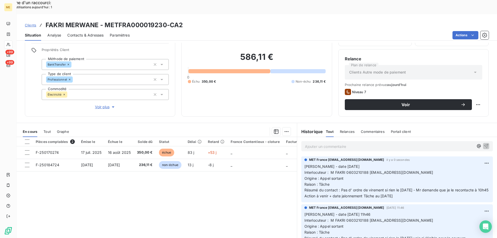
drag, startPoint x: 405, startPoint y: 188, endPoint x: 301, endPoint y: 152, distance: 109.3
click at [302, 156] on div "MET France [EMAIL_ADDRESS][DOMAIN_NAME] il y a 0 secondes [PERSON_NAME] - date …" at bounding box center [398, 179] width 192 height 46
click at [98, 174] on div "Pièces comptables 2 Émise le Échue le Solde dû Statut Délai Retard France Conte…" at bounding box center [157, 187] width 281 height 100
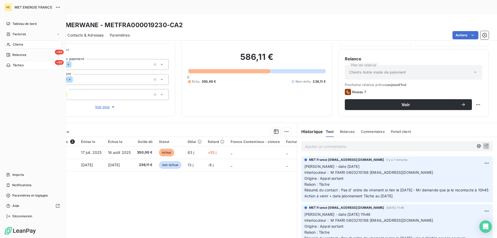
click at [31, 67] on div "+99 Tâches" at bounding box center [33, 65] width 58 height 8
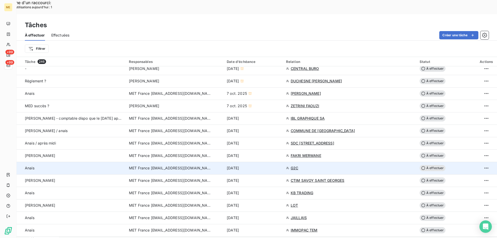
scroll to position [285, 0]
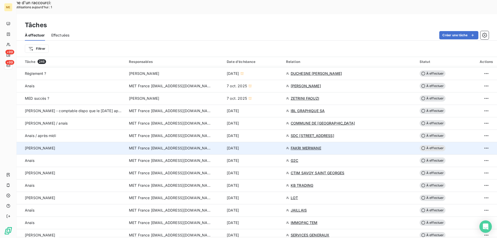
click at [428, 145] on span "À effectuer" at bounding box center [433, 148] width 26 height 6
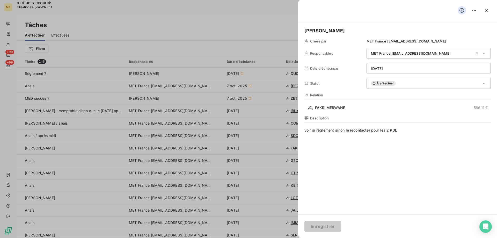
click at [399, 65] on html "Recherche d'un raccourci: Nombre d'utilisations [DATE] : 1 x ME +99 +99 Tâches …" at bounding box center [248, 152] width 497 height 304
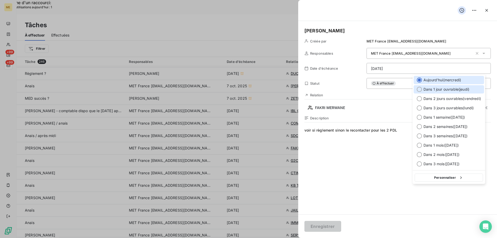
click at [417, 89] on div at bounding box center [419, 89] width 5 height 5
type input "[DATE]"
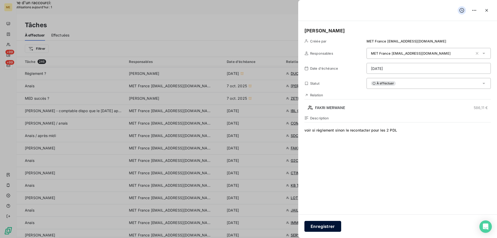
click at [328, 225] on button "Enregistrer" at bounding box center [323, 226] width 37 height 11
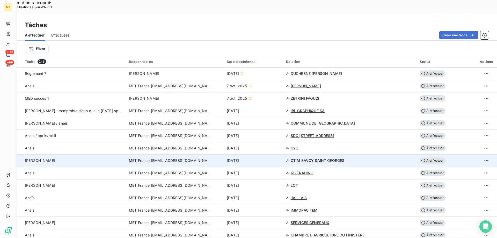
click at [306, 158] on span "CTIM SAVOY SAINT GEORGES" at bounding box center [318, 160] width 54 height 5
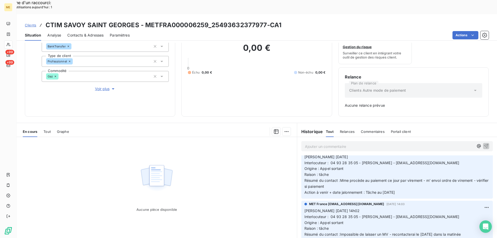
scroll to position [26, 0]
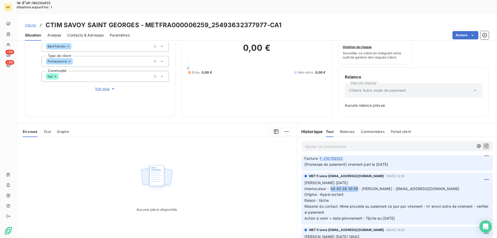
drag, startPoint x: 329, startPoint y: 181, endPoint x: 356, endPoint y: 182, distance: 27.0
click at [356, 187] on span "Interlocuteur : 04 93 28 35 05 - [PERSON_NAME] - [EMAIL_ADDRESS][DOMAIN_NAME]" at bounding box center [382, 189] width 155 height 4
click at [46, 130] on span "Tout" at bounding box center [47, 132] width 7 height 4
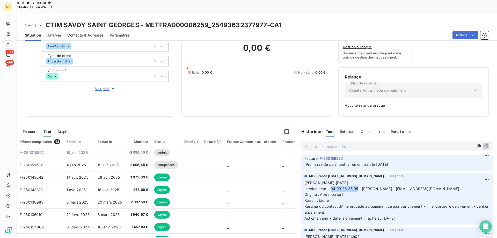
click at [100, 86] on span "Voir plus" at bounding box center [105, 88] width 21 height 5
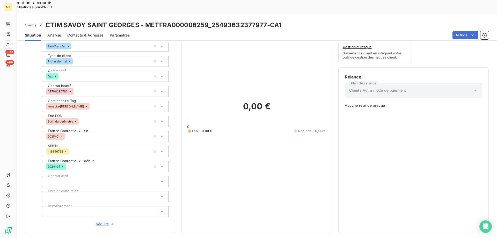
click at [100, 221] on span "Réduire" at bounding box center [105, 223] width 19 height 5
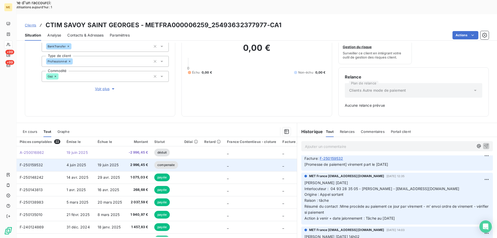
click at [31, 163] on span "F-250159532" at bounding box center [32, 165] width 24 height 4
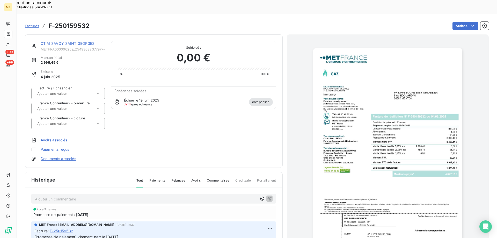
click at [368, 170] on img "button" at bounding box center [387, 153] width 149 height 211
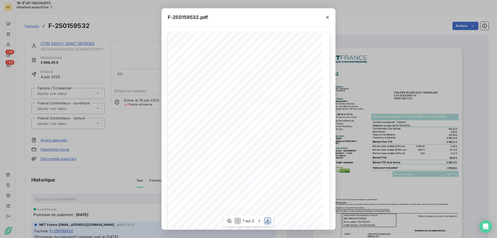
click at [266, 221] on icon "button" at bounding box center [267, 220] width 5 height 5
click at [328, 17] on icon "button" at bounding box center [327, 17] width 3 height 3
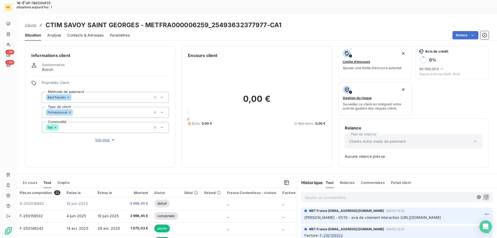
click at [418, 227] on div "MET France [EMAIL_ADDRESS][DOMAIN_NAME] [DATE] 12:37" at bounding box center [397, 229] width 185 height 5
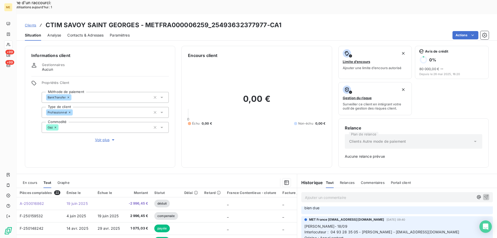
scroll to position [389, 0]
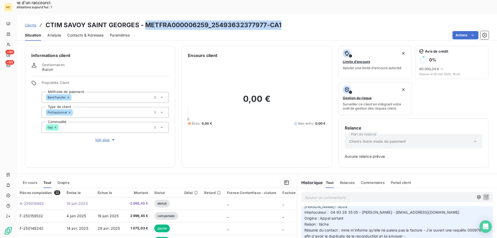
drag, startPoint x: 144, startPoint y: 10, endPoint x: 279, endPoint y: 6, distance: 135.3
click at [279, 20] on h3 "CTIM SAVOY SAINT GEORGES - METFRA000006259_25493632377977-CA1" at bounding box center [164, 24] width 236 height 9
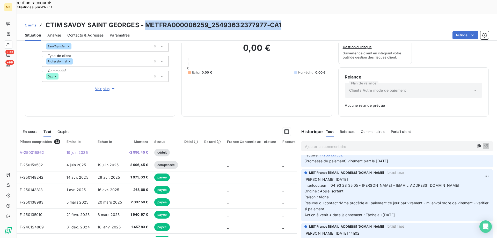
scroll to position [29, 0]
drag, startPoint x: 402, startPoint y: 207, endPoint x: 305, endPoint y: 172, distance: 102.8
click at [305, 177] on p "[PERSON_NAME] [DATE] Interlocuteur : 04 93 28 35 05 - [PERSON_NAME] - [EMAIL_AD…" at bounding box center [397, 197] width 185 height 41
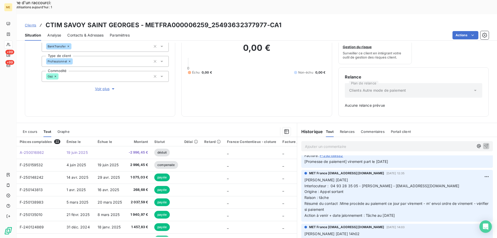
click at [306, 143] on p "Ajouter un commentaire ﻿" at bounding box center [389, 146] width 169 height 6
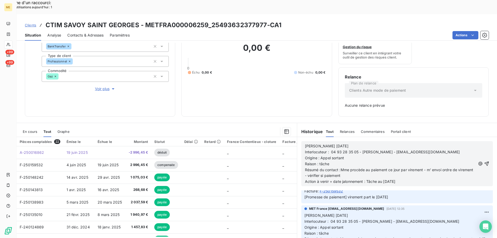
scroll to position [64, 0]
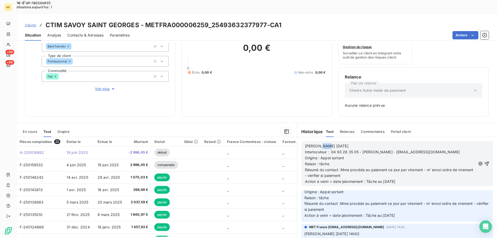
drag, startPoint x: 316, startPoint y: 133, endPoint x: 321, endPoint y: 130, distance: 5.7
click at [321, 144] on span "[PERSON_NAME] [DATE]" at bounding box center [327, 146] width 44 height 4
click at [308, 144] on span "[PERSON_NAME] [DATE]" at bounding box center [327, 146] width 44 height 4
click at [348, 143] on p "[PERSON_NAME] [DATE]" at bounding box center [390, 146] width 171 height 6
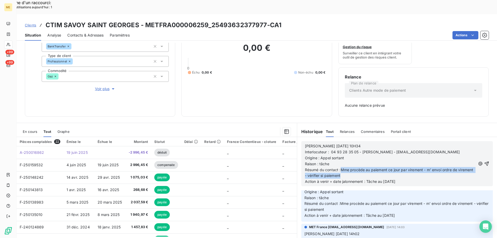
drag, startPoint x: 339, startPoint y: 155, endPoint x: 355, endPoint y: 160, distance: 17.5
click at [355, 168] on span "Résumé du contact :Mme procède au paiement ce jour par virement - m' envoi ordr…" at bounding box center [390, 173] width 170 height 10
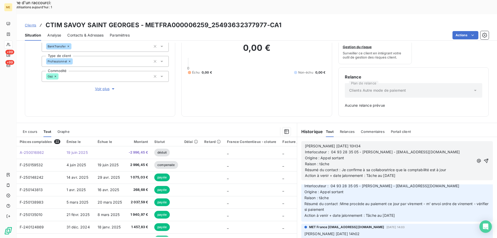
drag, startPoint x: 366, startPoint y: 161, endPoint x: 408, endPoint y: 163, distance: 42.3
click at [408, 173] on p "Action à venir + date jalonnement : Tâche au [DATE]" at bounding box center [389, 176] width 169 height 6
click at [484, 159] on icon "button" at bounding box center [486, 161] width 4 height 4
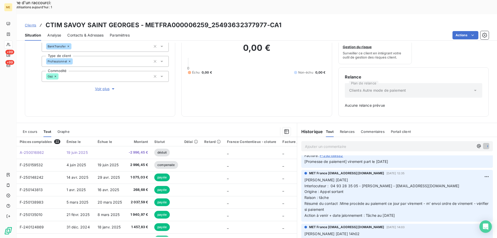
scroll to position [77, 0]
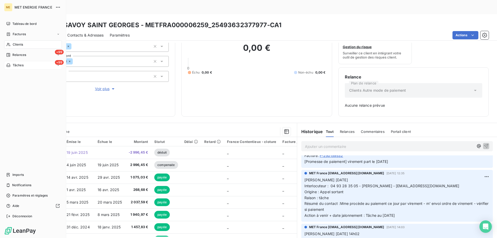
click at [31, 67] on div "+99 Tâches" at bounding box center [33, 65] width 58 height 8
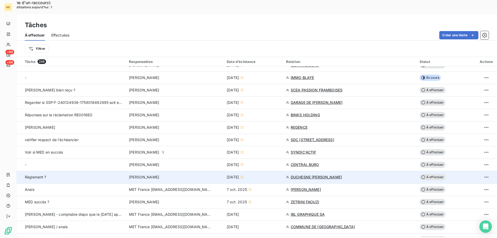
scroll to position [259, 0]
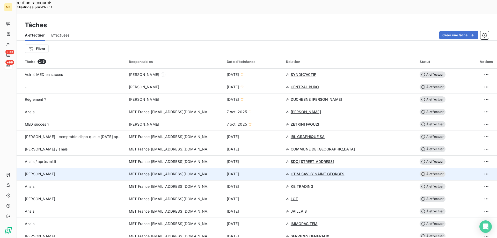
click at [429, 171] on span "À effectuer" at bounding box center [433, 174] width 26 height 6
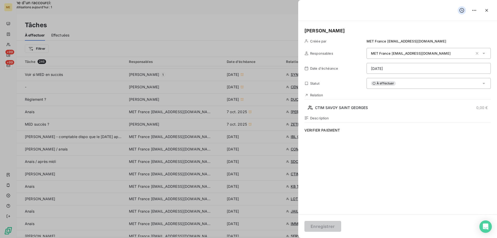
click at [407, 85] on div "À effectuer" at bounding box center [429, 83] width 124 height 11
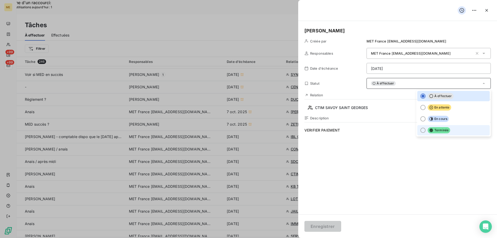
click at [421, 130] on div at bounding box center [423, 130] width 5 height 5
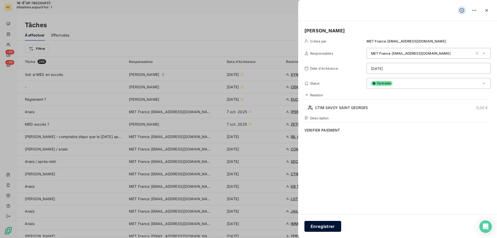
click at [316, 226] on button "Enregistrer" at bounding box center [323, 226] width 37 height 11
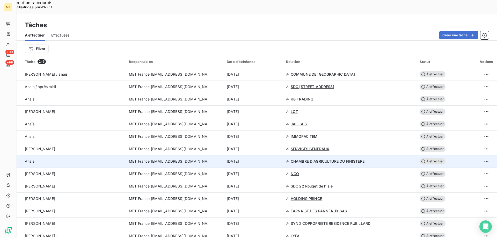
scroll to position [337, 0]
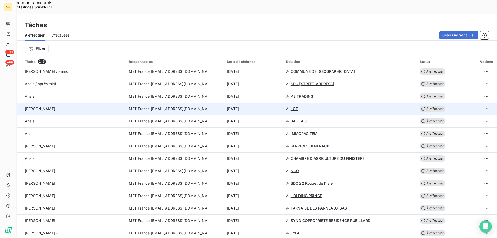
click at [296, 106] on span "LOT" at bounding box center [294, 108] width 7 height 5
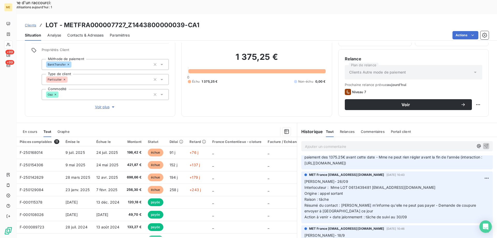
scroll to position [52, 0]
drag, startPoint x: 128, startPoint y: 12, endPoint x: 186, endPoint y: 8, distance: 57.9
click at [186, 20] on h3 "LOT - METFRA000007727_Z1443800000039-CA1" at bounding box center [123, 24] width 154 height 9
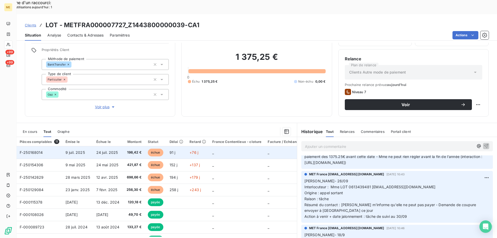
click at [34, 150] on span "F-250168014" at bounding box center [31, 152] width 23 height 4
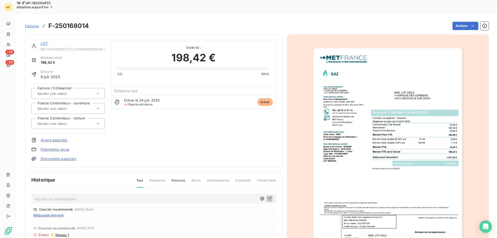
click at [373, 83] on img "button" at bounding box center [387, 153] width 149 height 211
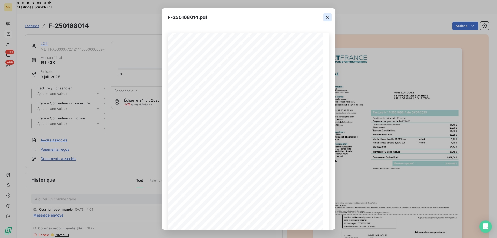
click at [328, 16] on icon "button" at bounding box center [327, 17] width 5 height 5
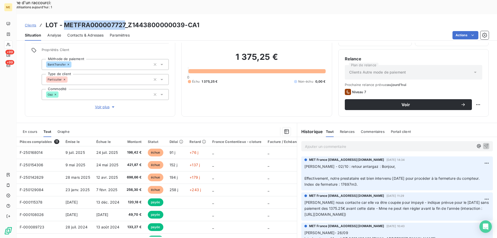
drag, startPoint x: 64, startPoint y: 8, endPoint x: 124, endPoint y: 14, distance: 60.4
click at [124, 20] on h3 "LOT - METFRA000007727_Z1443800000039-CA1" at bounding box center [123, 24] width 154 height 9
click at [101, 104] on span "Voir plus" at bounding box center [105, 106] width 21 height 5
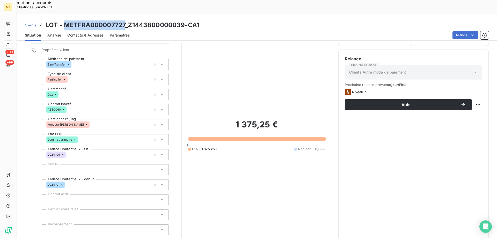
click at [97, 238] on span "Réduire" at bounding box center [105, 242] width 19 height 5
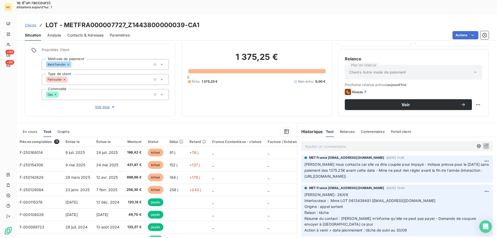
scroll to position [52, 0]
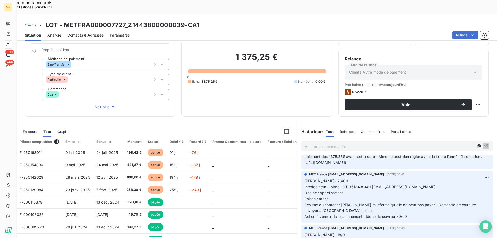
click at [357, 185] on span "Interlocuteur : Mme LOT 0613439481 [EMAIL_ADDRESS][DOMAIN_NAME]" at bounding box center [370, 187] width 131 height 4
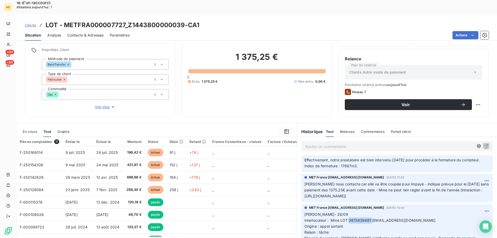
scroll to position [26, 0]
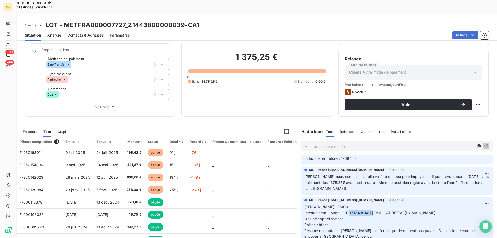
drag, startPoint x: 412, startPoint y: 230, endPoint x: 303, endPoint y: 194, distance: 114.6
click at [302, 197] on div "MET France [EMAIL_ADDRESS][DOMAIN_NAME] [DATE] 10:43 Lisa- 26/09 Interlocuteur …" at bounding box center [398, 223] width 192 height 52
click at [316, 143] on p "Ajouter un commentaire ﻿" at bounding box center [389, 146] width 169 height 6
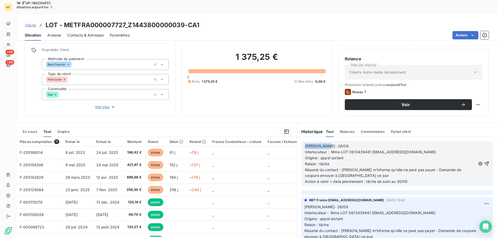
drag, startPoint x: 303, startPoint y: 132, endPoint x: 322, endPoint y: 131, distance: 19.5
click at [322, 144] on span "[PERSON_NAME]- 26/09" at bounding box center [327, 146] width 44 height 4
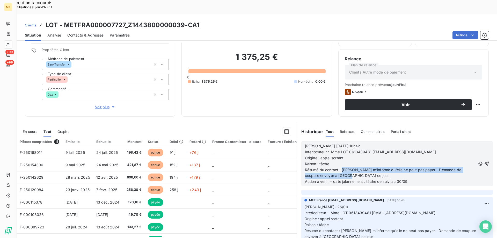
drag, startPoint x: 341, startPoint y: 155, endPoint x: 351, endPoint y: 160, distance: 11.2
click at [351, 167] on p "Résumé du contact : [PERSON_NAME] m'informe qu'elle ne peut pas payer - Demande…" at bounding box center [390, 173] width 171 height 12
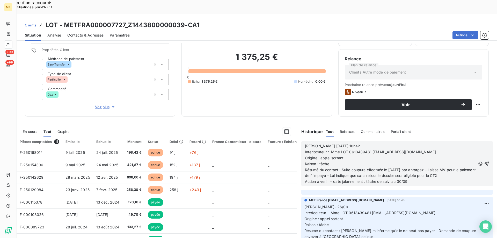
drag, startPoint x: 366, startPoint y: 166, endPoint x: 409, endPoint y: 166, distance: 42.7
click at [409, 179] on p "Action à venir + date jalonnement : tâche de suivi au 30/09" at bounding box center [390, 182] width 171 height 6
click at [485, 162] on icon "button" at bounding box center [487, 164] width 4 height 4
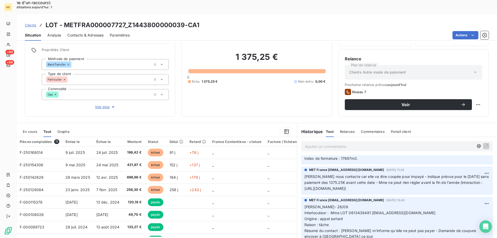
scroll to position [80, 0]
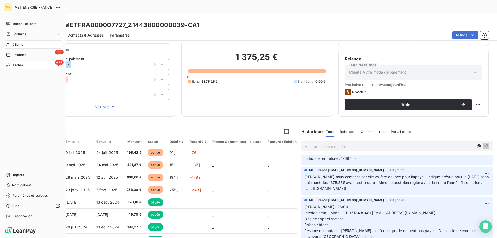
click at [33, 67] on div "+99 Tâches" at bounding box center [33, 65] width 58 height 8
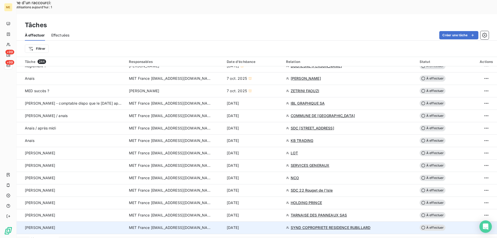
scroll to position [363, 0]
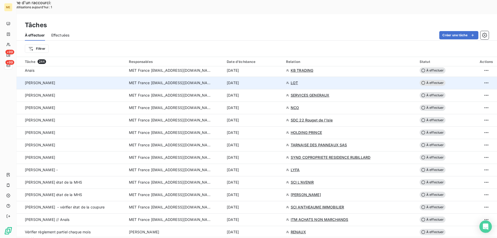
click at [433, 80] on span "À effectuer" at bounding box center [433, 83] width 26 height 6
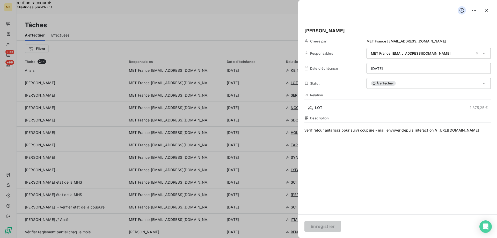
click at [416, 67] on html "Recherche d'un raccourci: Nombre d'utilisations [DATE] : 1 x ME +99 +99 Tâches …" at bounding box center [248, 152] width 497 height 304
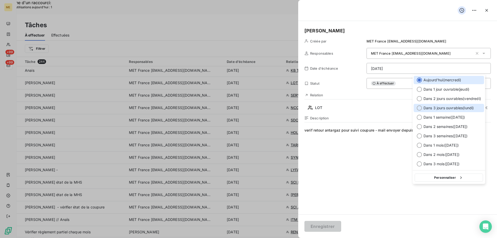
click at [420, 110] on div at bounding box center [419, 107] width 5 height 5
type input "[DATE]"
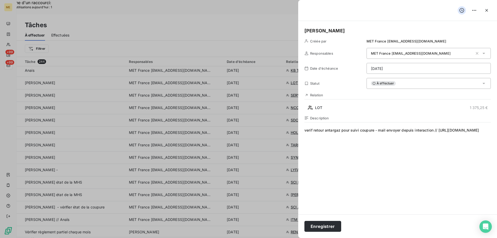
drag, startPoint x: 305, startPoint y: 133, endPoint x: 474, endPoint y: 153, distance: 170.1
click at [474, 153] on span "verif retour antargaz pour suivi coupure - mail envoyer depuis interaction // […" at bounding box center [398, 177] width 187 height 99
click at [331, 225] on button "Enregistrer" at bounding box center [323, 226] width 37 height 11
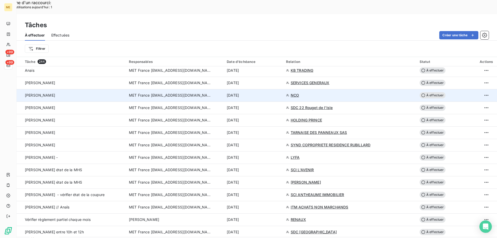
click at [298, 93] on span "NCO" at bounding box center [295, 95] width 8 height 5
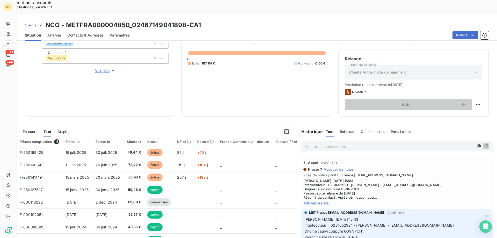
scroll to position [26, 0]
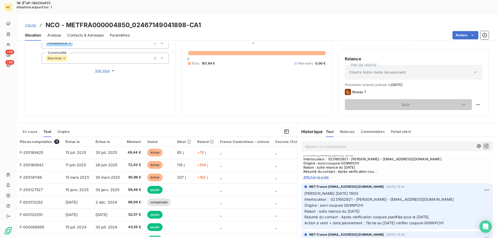
drag, startPoint x: 310, startPoint y: 164, endPoint x: 316, endPoint y: 163, distance: 5.5
click at [311, 175] on span "Afficher la suite" at bounding box center [398, 177] width 188 height 4
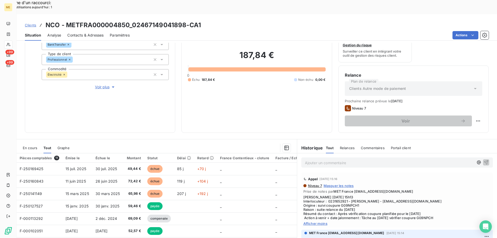
scroll to position [43, 0]
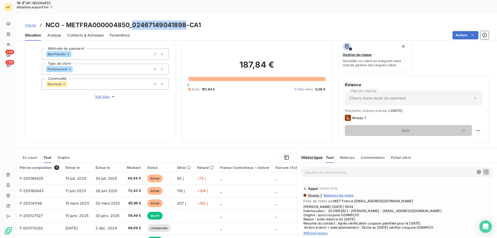
drag, startPoint x: 133, startPoint y: 10, endPoint x: 185, endPoint y: 5, distance: 52.3
click at [185, 14] on div "Clients NCO - METFRA000004850_02467149041898-CA1 Situation Analyse Contacts & A…" at bounding box center [257, 27] width 481 height 26
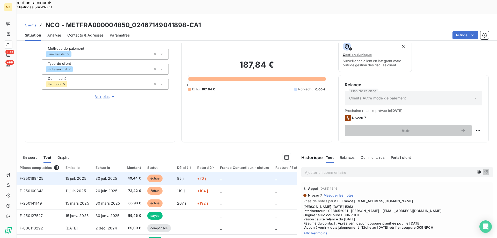
click at [35, 176] on span "F-250169425" at bounding box center [32, 178] width 24 height 4
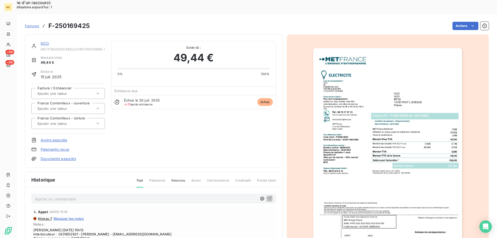
click at [355, 164] on img "button" at bounding box center [387, 153] width 149 height 211
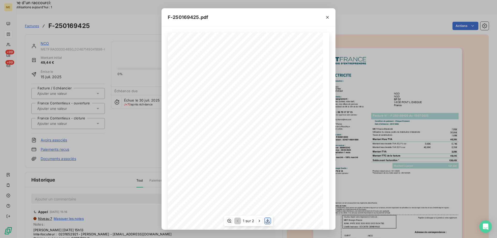
click at [268, 223] on icon "button" at bounding box center [267, 220] width 5 height 5
click at [328, 19] on icon "button" at bounding box center [327, 17] width 5 height 5
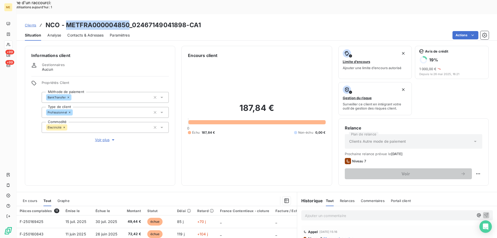
drag, startPoint x: 67, startPoint y: 10, endPoint x: 129, endPoint y: 9, distance: 61.4
click at [129, 20] on h3 "NCO - METFRA000004850_02467149041898-CA1" at bounding box center [123, 24] width 155 height 9
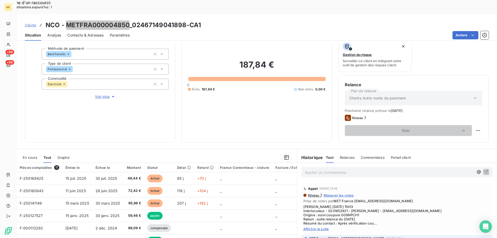
scroll to position [69, 0]
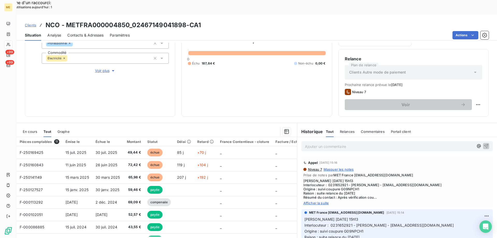
click at [332, 179] on span "[PERSON_NAME] [DATE] 15h13 Interlocuteur : 0231652921 - [PERSON_NAME] - [EMAIL_…" at bounding box center [398, 189] width 188 height 21
click at [315, 201] on span "Afficher la suite" at bounding box center [398, 203] width 188 height 4
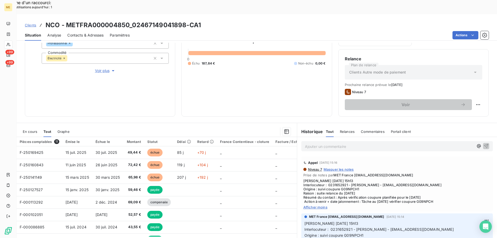
click at [99, 68] on span "Voir plus" at bounding box center [105, 70] width 21 height 5
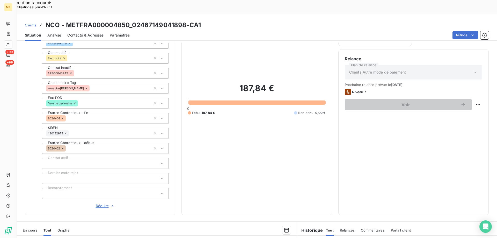
click at [99, 203] on span "Réduire" at bounding box center [105, 205] width 19 height 5
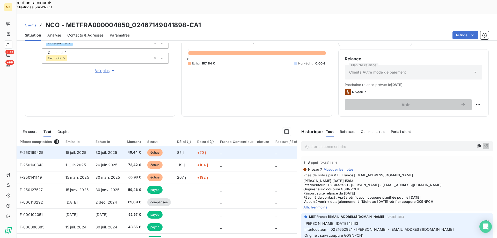
click at [35, 150] on span "F-250169425" at bounding box center [32, 152] width 24 height 4
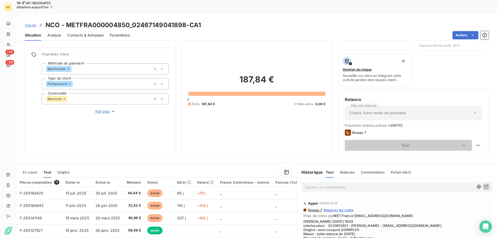
scroll to position [69, 0]
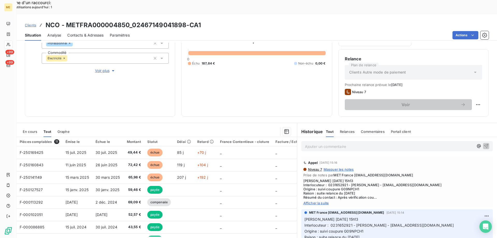
click at [314, 201] on span "Afficher la suite" at bounding box center [398, 203] width 188 height 4
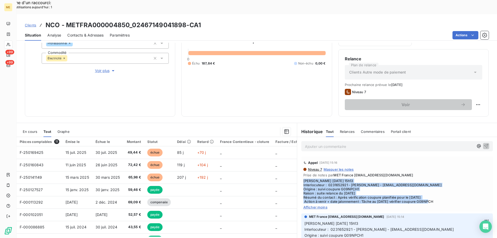
drag, startPoint x: 443, startPoint y: 188, endPoint x: 300, endPoint y: 165, distance: 145.3
click at [302, 165] on div "Appel [DATE] 15:16 Niveau 7 Masquer les notes Prise de notes par MET France [EM…" at bounding box center [398, 183] width 192 height 55
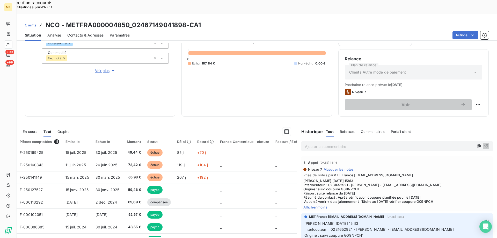
click at [311, 143] on p "Ajouter un commentaire ﻿" at bounding box center [389, 146] width 169 height 6
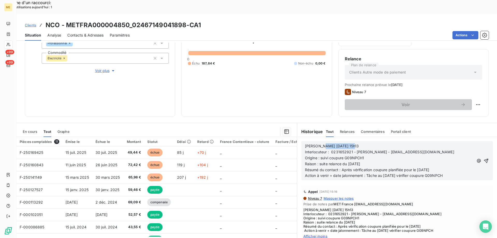
drag, startPoint x: 318, startPoint y: 134, endPoint x: 359, endPoint y: 131, distance: 41.0
click at [359, 143] on p "[PERSON_NAME] [DATE] 15h13" at bounding box center [389, 146] width 169 height 6
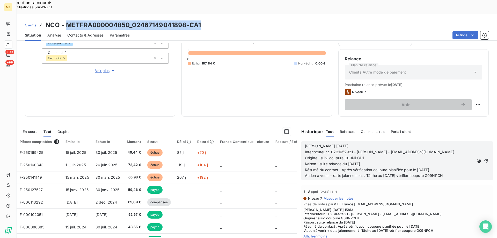
drag, startPoint x: 67, startPoint y: 11, endPoint x: 201, endPoint y: 13, distance: 133.9
click at [201, 20] on div "Clients NCO - METFRA000004850_02467149041898-CA1" at bounding box center [257, 24] width 481 height 9
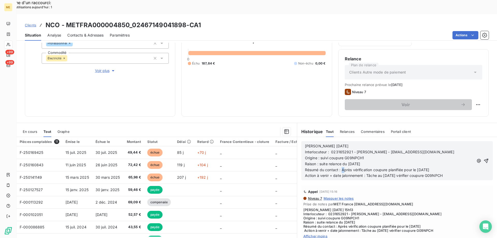
drag, startPoint x: 340, startPoint y: 156, endPoint x: 343, endPoint y: 155, distance: 3.9
click at [343, 168] on span "Résumé du contact : Après vérification coupure planifiée pour le [DATE]" at bounding box center [367, 170] width 125 height 4
click at [396, 196] on div "Niveau 7 Masquer les notes" at bounding box center [398, 198] width 188 height 4
drag, startPoint x: 340, startPoint y: 155, endPoint x: 441, endPoint y: 154, distance: 101.3
click at [441, 167] on p "Résumé du contact : Après vérification coupure planifiée pour le [DATE]" at bounding box center [389, 170] width 169 height 6
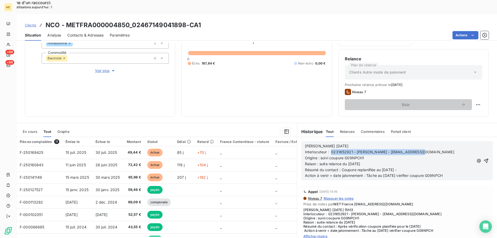
drag, startPoint x: 329, startPoint y: 139, endPoint x: 421, endPoint y: 139, distance: 92.0
click at [421, 149] on p "Interlocuteur : 0231652921 - [PERSON_NAME] - [EMAIL_ADDRESS][DOMAIN_NAME]" at bounding box center [389, 152] width 169 height 6
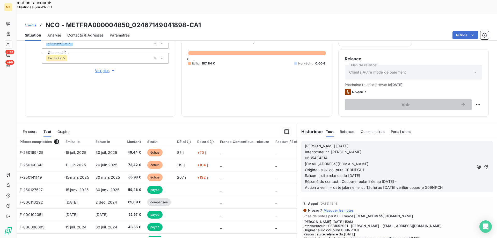
click at [305, 156] on span "0685434314" at bounding box center [316, 158] width 23 height 4
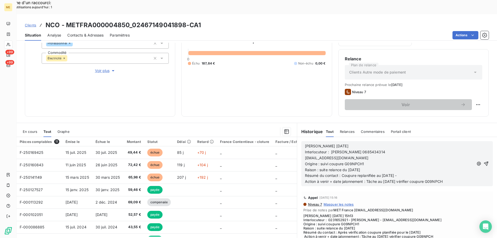
click at [305, 156] on span "[EMAIL_ADDRESS][DOMAIN_NAME]" at bounding box center [336, 158] width 63 height 4
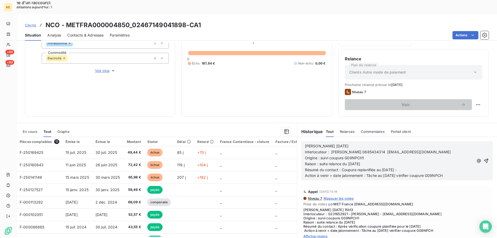
click at [384, 161] on p "Raison : suite relance du [DATE]" at bounding box center [389, 164] width 169 height 6
click at [126, 73] on div "Informations client Gestionnaires Aucun Propriétés Client Méthode de paiement B…" at bounding box center [100, 47] width 151 height 140
click at [418, 155] on p "Origine : suivi coupure G09NPCH1" at bounding box center [389, 158] width 169 height 6
click at [68, 20] on h3 "NCO - METFRA000004850_02467149041898-CA1" at bounding box center [123, 24] width 155 height 9
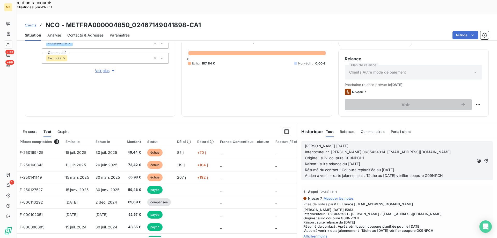
click at [407, 167] on p "Résumé du contact : Coupure replanifiée au [DATE] -" at bounding box center [389, 170] width 169 height 6
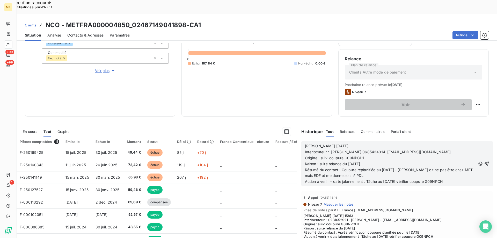
click at [364, 167] on p "Résumé du contact : Coupure replanifiée au [DATE] - [PERSON_NAME] dit ne pas êt…" at bounding box center [390, 173] width 171 height 12
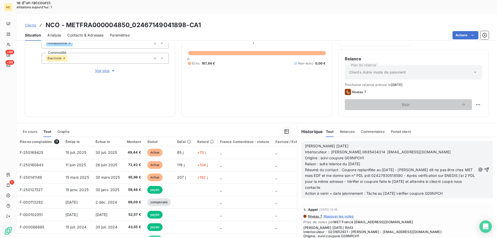
click at [453, 168] on span "Résumé du contact : Coupure replanifiée au [DATE] - [PERSON_NAME] dit ne pas êt…" at bounding box center [390, 179] width 171 height 22
drag, startPoint x: 383, startPoint y: 178, endPoint x: 387, endPoint y: 178, distance: 4.4
click at [387, 191] on span "Action à venir + date jalonnement : Tâche au [DATE] vérifier coupure G09NPCH" at bounding box center [374, 193] width 138 height 4
click at [455, 191] on p "Action à venir + date jalonnement : Tâche au [DATE] vérifier coupure G09NPCH" at bounding box center [390, 194] width 171 height 6
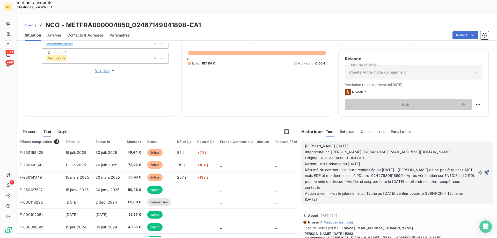
click at [484, 170] on icon "button" at bounding box center [486, 172] width 5 height 5
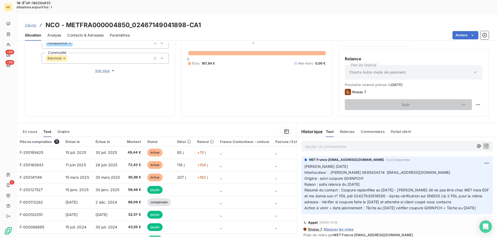
drag, startPoint x: 366, startPoint y: 194, endPoint x: 403, endPoint y: 199, distance: 37.0
click at [402, 199] on p "[PERSON_NAME] [DATE] Interlocuteur : [PERSON_NAME] 0685434314 [EMAIL_ADDRESS][D…" at bounding box center [397, 187] width 185 height 47
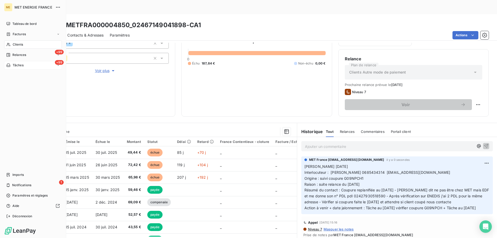
click at [26, 66] on div "+99 Tâches" at bounding box center [33, 65] width 58 height 8
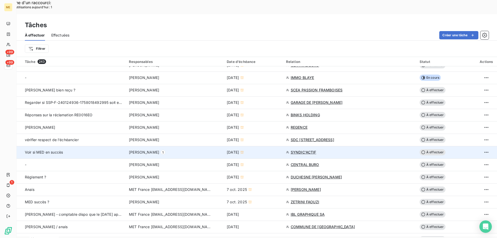
scroll to position [311, 0]
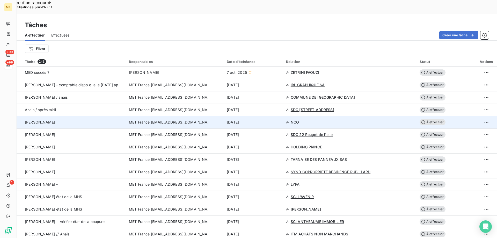
click at [432, 119] on span "À effectuer" at bounding box center [433, 122] width 26 height 6
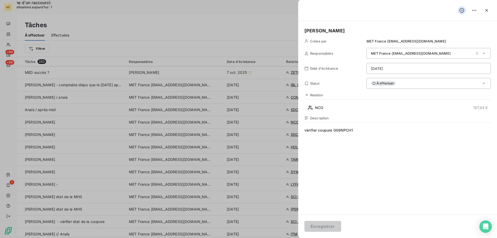
click at [401, 68] on html "Recherche d'un raccourci: Nombre d'utilisations [DATE] : 1 x ME +99 +99 1 Tâche…" at bounding box center [248, 152] width 497 height 304
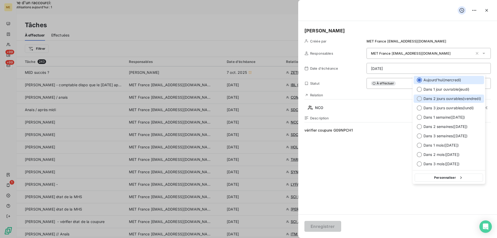
click at [420, 100] on div at bounding box center [419, 98] width 5 height 5
type input "[DATE]"
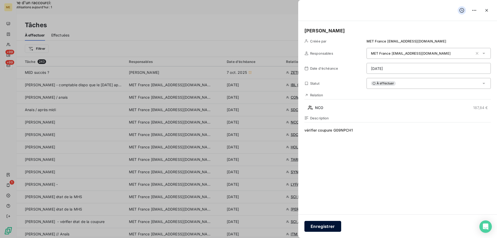
click at [320, 226] on button "Enregistrer" at bounding box center [323, 226] width 37 height 11
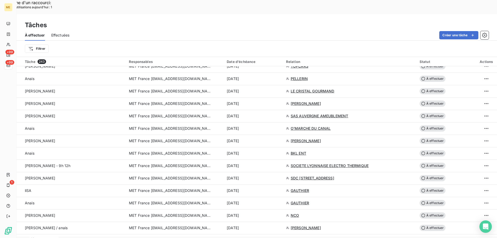
scroll to position [907, 0]
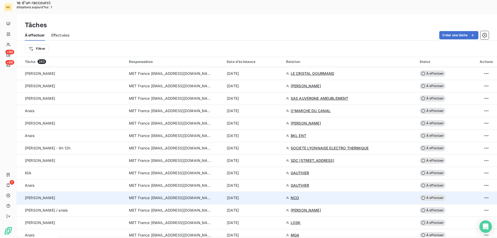
click at [298, 195] on span "NCO" at bounding box center [295, 197] width 8 height 5
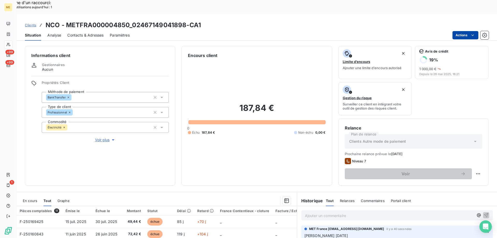
click at [461, 21] on html "Recherche d'un raccourci: Nombre d'utilisations [DATE] : 1 x ME +99 +99 1 Clien…" at bounding box center [248, 152] width 497 height 304
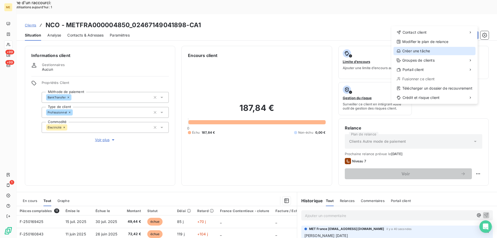
click at [427, 49] on div "Créer une tâche" at bounding box center [435, 51] width 82 height 8
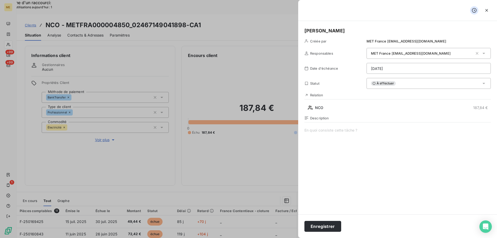
click at [399, 70] on html "Recherche d'un raccourci: Nombre d'utilisations [DATE] : 1 x ME +99 +99 1 Clien…" at bounding box center [248, 152] width 497 height 304
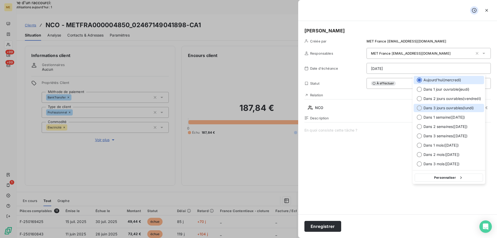
click at [420, 109] on div at bounding box center [419, 107] width 5 height 5
type input "[DATE]"
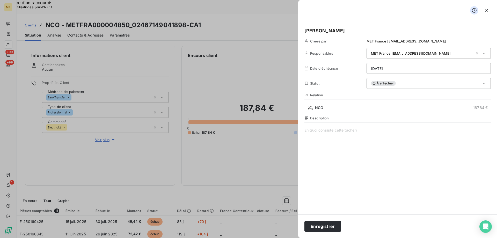
click at [349, 131] on span at bounding box center [398, 177] width 187 height 99
paste span
click at [316, 224] on button "Enregistrer" at bounding box center [323, 226] width 37 height 11
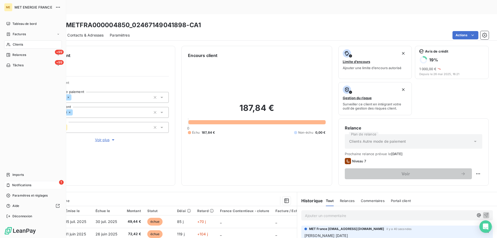
click at [31, 184] on span "Notifications" at bounding box center [21, 185] width 19 height 5
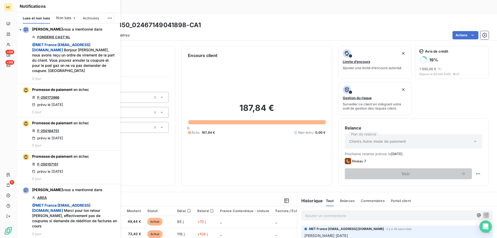
click at [264, 59] on div "187,84 € 0 Échu 187,84 € Non-échu 0,00 €" at bounding box center [257, 119] width 138 height 121
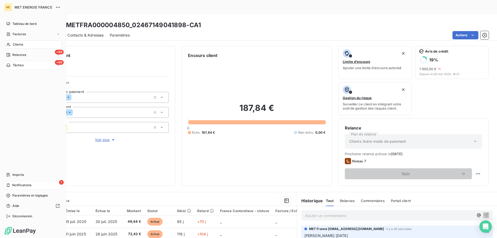
click at [41, 65] on div "+99 Tâches" at bounding box center [33, 65] width 58 height 8
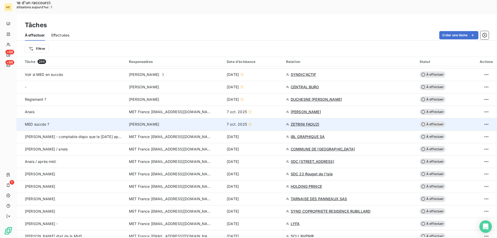
scroll to position [311, 0]
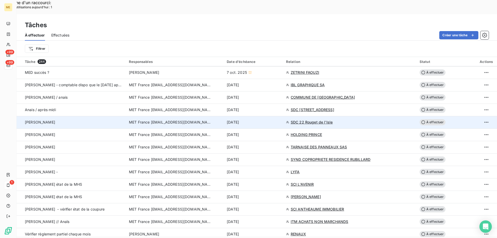
click at [311, 120] on span "SDC 22 Rouget de l'Isle" at bounding box center [312, 122] width 42 height 5
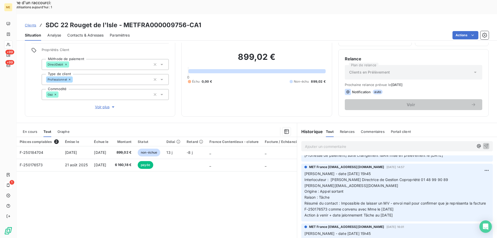
scroll to position [52, 0]
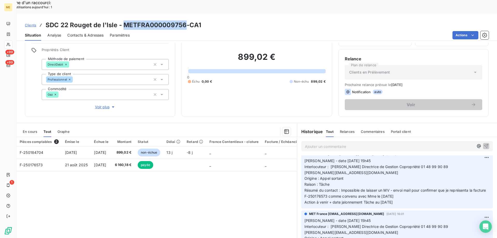
drag, startPoint x: 124, startPoint y: 10, endPoint x: 185, endPoint y: 6, distance: 61.1
click at [185, 14] on div "Clients SDC 22 Rouget de l'Isle - METFRA000009756-CA1 Situation Analyse Contact…" at bounding box center [257, 27] width 481 height 26
drag, startPoint x: 302, startPoint y: 159, endPoint x: 350, endPoint y: 159, distance: 48.2
click at [350, 159] on p "[PERSON_NAME] - date [DATE] 15h45 Interlocuteur : [PERSON_NAME] Directrice de G…" at bounding box center [397, 181] width 185 height 47
click at [391, 164] on p "[PERSON_NAME] - date [DATE] 15h45 Interlocuteur : [PERSON_NAME] Directrice de G…" at bounding box center [397, 181] width 185 height 47
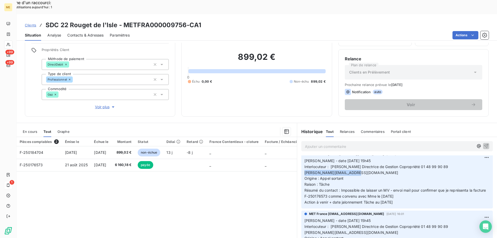
click at [443, 164] on span "Interlocuteur : [PERSON_NAME] Directrice de Gestion Copropriété 01 48 99 90 89" at bounding box center [377, 166] width 144 height 4
click at [432, 163] on p "[PERSON_NAME] - date [DATE] 15h45 Interlocuteur : [PERSON_NAME] Directrice de G…" at bounding box center [397, 181] width 185 height 47
drag, startPoint x: 418, startPoint y: 153, endPoint x: 443, endPoint y: 155, distance: 25.5
click at [443, 158] on p "[PERSON_NAME] - date [DATE] 15h45 Interlocuteur : [PERSON_NAME] Directrice de G…" at bounding box center [397, 181] width 185 height 47
drag, startPoint x: 441, startPoint y: 156, endPoint x: 403, endPoint y: 174, distance: 42.0
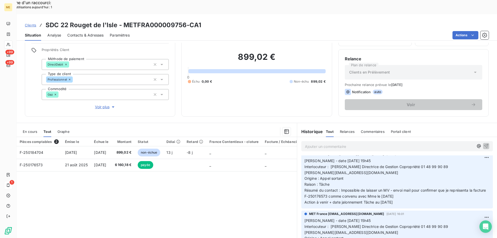
click at [400, 188] on span "Résumé du contact : Impossible de laisser un MV - envoi mail pour confirmer que…" at bounding box center [396, 193] width 183 height 10
drag, startPoint x: 418, startPoint y: 153, endPoint x: 443, endPoint y: 153, distance: 25.7
click at [443, 164] on span "Interlocuteur : [PERSON_NAME] Directrice de Gestion Copropriété 01 48 99 90 89" at bounding box center [377, 166] width 144 height 4
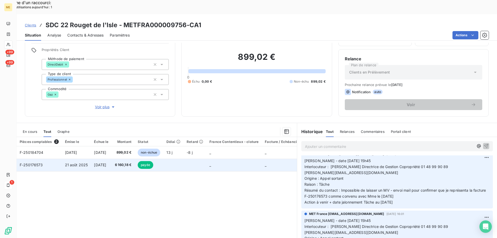
click at [34, 163] on span "F-250176573" at bounding box center [31, 165] width 23 height 4
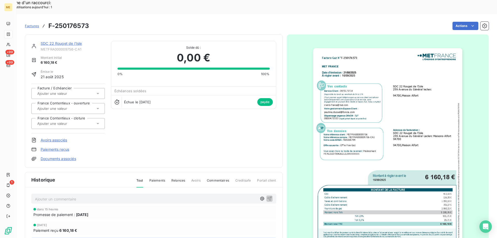
click at [399, 98] on img "button" at bounding box center [387, 153] width 149 height 211
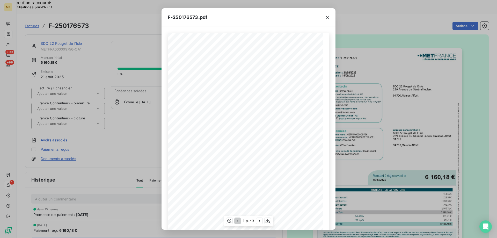
click at [274, 194] on span at bounding box center [254, 195] width 97 height 2
click at [269, 221] on icon "button" at bounding box center [267, 220] width 5 height 5
click at [328, 18] on icon "button" at bounding box center [327, 17] width 5 height 5
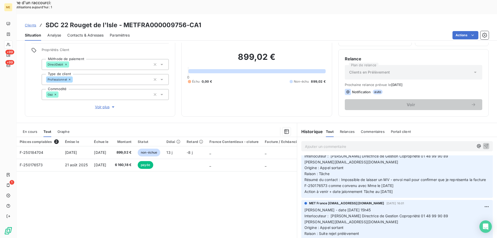
scroll to position [52, 0]
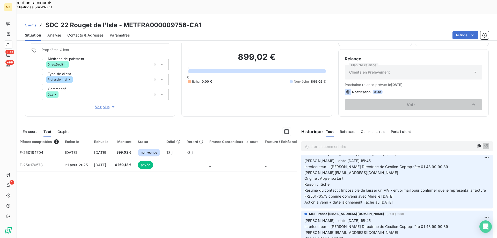
drag, startPoint x: 402, startPoint y: 188, endPoint x: 303, endPoint y: 143, distance: 109.3
click at [305, 152] on div "MET France met-france@recouvrement.met.com 1 oct. 2025, 14:57 Valérie - date 29…" at bounding box center [397, 179] width 185 height 54
copy p "[PERSON_NAME] - date [DATE] 15h45 Interlocuteur : [PERSON_NAME] Directrice de G…"
click at [312, 143] on p "Ajouter un commentaire ﻿" at bounding box center [389, 146] width 169 height 6
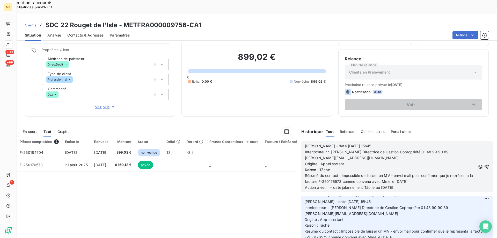
scroll to position [93, 0]
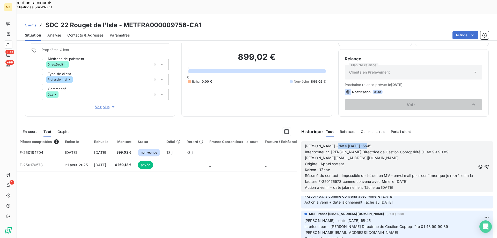
drag, startPoint x: 328, startPoint y: 131, endPoint x: 369, endPoint y: 130, distance: 40.4
click at [369, 143] on p "[PERSON_NAME] - date [DATE] 15h45" at bounding box center [390, 146] width 171 height 6
drag, startPoint x: 340, startPoint y: 161, endPoint x: 440, endPoint y: 168, distance: 99.8
click at [440, 173] on p "Résumé du contact : Impossible de laisser un MV - envoi mail pour confirmer que…" at bounding box center [390, 179] width 171 height 12
drag, startPoint x: 380, startPoint y: 173, endPoint x: 408, endPoint y: 173, distance: 28.2
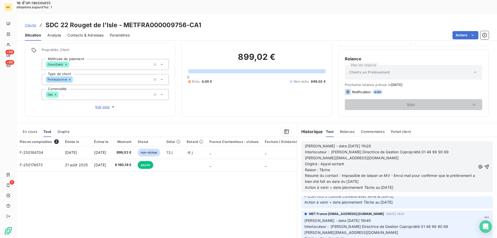
click at [408, 185] on p "Action à venir + date jalonnement Tâche au [DATE]" at bounding box center [390, 188] width 171 height 6
click at [484, 164] on icon "button" at bounding box center [486, 166] width 5 height 5
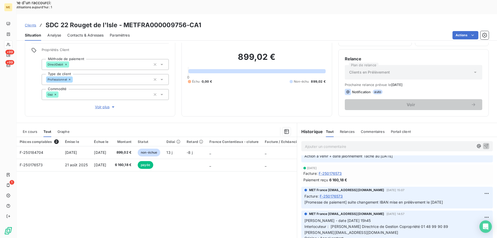
scroll to position [112, 0]
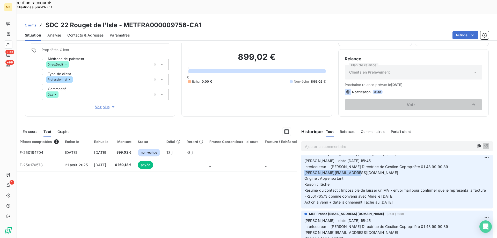
drag, startPoint x: 354, startPoint y: 160, endPoint x: 303, endPoint y: 160, distance: 50.8
click at [305, 160] on p "[PERSON_NAME] - date [DATE] 15h45 Interlocuteur : [PERSON_NAME] Directrice de G…" at bounding box center [397, 181] width 185 height 47
copy span "[PERSON_NAME][EMAIL_ADDRESS][DOMAIN_NAME]"
click at [357, 166] on p "[PERSON_NAME] - date [DATE] 15h45 Interlocuteur : [PERSON_NAME] Directrice de G…" at bounding box center [397, 181] width 185 height 47
click at [349, 162] on p "[PERSON_NAME] - date [DATE] 15h45 Interlocuteur : [PERSON_NAME] Directrice de G…" at bounding box center [397, 181] width 185 height 47
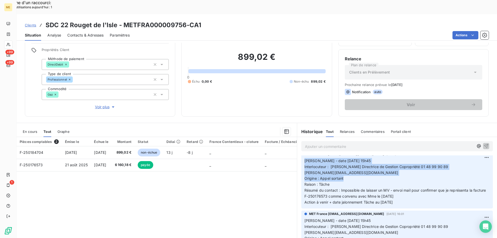
drag, startPoint x: 349, startPoint y: 164, endPoint x: 300, endPoint y: 145, distance: 52.2
click at [302, 151] on div "MET France met-france@recouvrement.met.com 1 oct. 2025, 14:57 Valérie - date 29…" at bounding box center [398, 180] width 192 height 58
copy p "Valérie - date 29/09/2025 15h45 Interlocuteur : Pauline DUSSEL Directrice de Ge…"
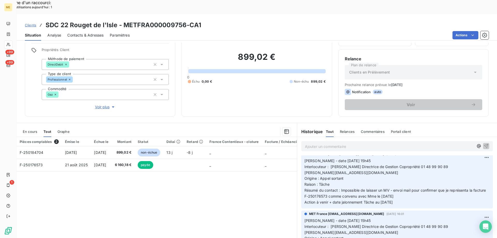
click at [429, 190] on div "MET France met-france@recouvrement.met.com 1 oct. 2025, 14:57 Valérie - date 29…" at bounding box center [398, 180] width 192 height 58
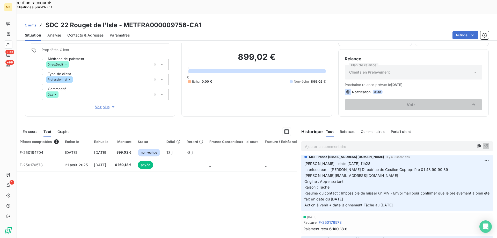
scroll to position [0, 0]
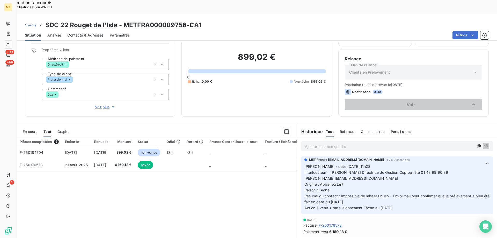
drag, startPoint x: 403, startPoint y: 192, endPoint x: 303, endPoint y: 152, distance: 108.3
click at [305, 164] on p "Valérie - date 08/10/2025 11h28 Interlocuteur : Pauline DUSSEL Directrice de Ge…" at bounding box center [397, 187] width 185 height 47
copy p "Valérie - date 08/10/2025 11h28 Interlocuteur : Pauline DUSSEL Directrice de Ge…"
drag, startPoint x: 124, startPoint y: 9, endPoint x: 200, endPoint y: 13, distance: 75.7
click at [200, 20] on h3 "SDC 22 Rouget de l'Isle - METFRA000009756-CA1" at bounding box center [124, 24] width 156 height 9
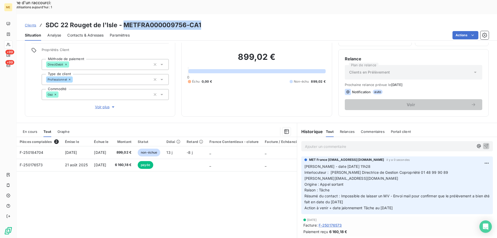
copy h3 "METFRA000009756-CA1"
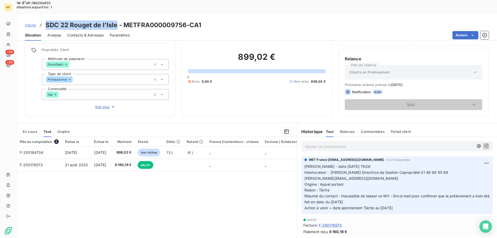
drag, startPoint x: 46, startPoint y: 9, endPoint x: 117, endPoint y: 5, distance: 70.8
click at [117, 14] on div "Clients SDC 22 Rouget de l'Isle - METFRA000009756-CA1 Situation Analyse Contact…" at bounding box center [257, 27] width 481 height 26
copy h3 "SDC 22 Rouget de l'Isle"
click at [125, 191] on div "Pièces comptables 2 Émise le Échue le Montant Statut Délai Retard France Conten…" at bounding box center [157, 187] width 281 height 100
drag, startPoint x: 343, startPoint y: 157, endPoint x: 357, endPoint y: 159, distance: 13.9
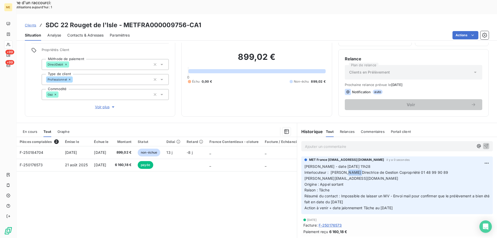
click at [357, 170] on span "Interlocuteur : [PERSON_NAME] Directrice de Gestion Copropriété 01 48 99 90 89" at bounding box center [377, 172] width 144 height 4
copy span "DUSSEL"
click at [367, 173] on p "Valérie - date 08/10/2025 11h28 Interlocuteur : Pauline DUSSEL Directrice de Ge…" at bounding box center [397, 187] width 185 height 47
click at [318, 164] on p "Valérie - date 08/10/2025 11h28 Interlocuteur : Pauline DUSSEL Directrice de Ge…" at bounding box center [397, 187] width 185 height 47
click at [232, 183] on div "Pièces comptables 2 Émise le Échue le Montant Statut Délai Retard France Conten…" at bounding box center [157, 187] width 281 height 100
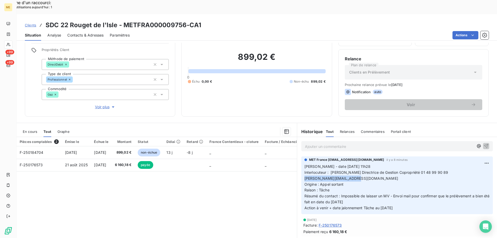
drag, startPoint x: 352, startPoint y: 164, endPoint x: 302, endPoint y: 165, distance: 50.8
click at [302, 165] on div "MET France met-france@recouvrement.met.com il y a 8 minutes Valérie - date 08/1…" at bounding box center [398, 185] width 192 height 58
copy span "[PERSON_NAME][EMAIL_ADDRESS][DOMAIN_NAME]"
click at [356, 173] on p "Valérie - date 08/10/2025 11h28 Interlocuteur : Pauline DUSSEL Directrice de Ge…" at bounding box center [397, 187] width 185 height 47
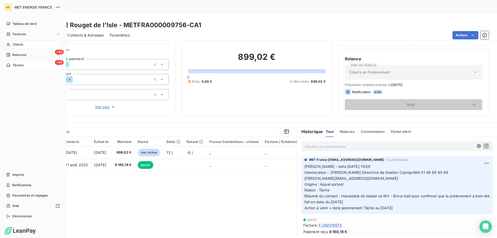
click at [37, 66] on div "+99 Tâches" at bounding box center [33, 65] width 58 height 8
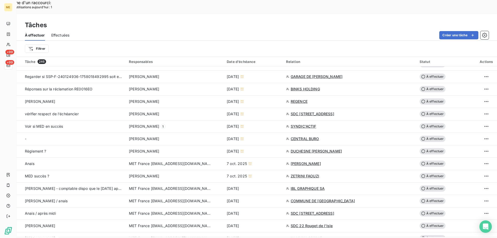
scroll to position [311, 0]
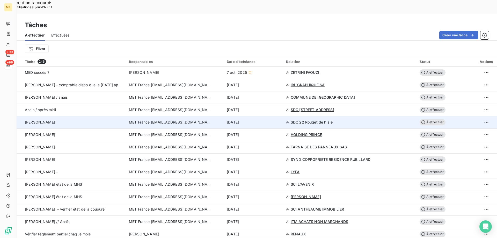
click at [431, 119] on span "À effectuer" at bounding box center [433, 122] width 26 height 6
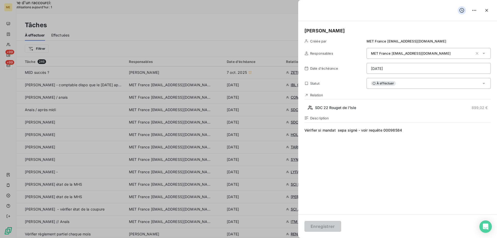
click at [404, 69] on html "Recherche d'un raccourci: Nombre d'utilisations [DATE] : 1 x ME +99 +99 Tâches …" at bounding box center [248, 152] width 497 height 304
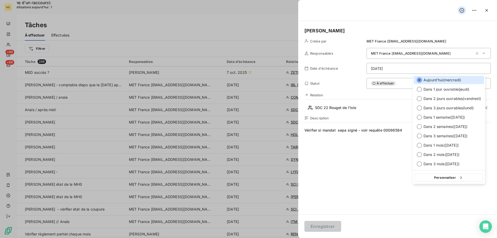
click at [375, 174] on html "Recherche d'un raccourci: Nombre d'utilisations [DATE] : 1 x ME +99 +99 Tâches …" at bounding box center [248, 152] width 497 height 304
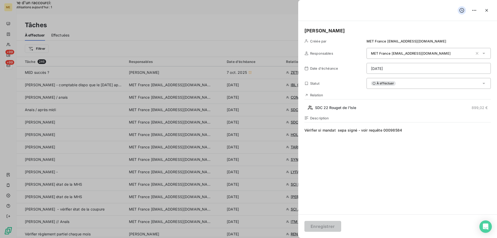
click at [409, 82] on div "À effectuer" at bounding box center [429, 83] width 124 height 11
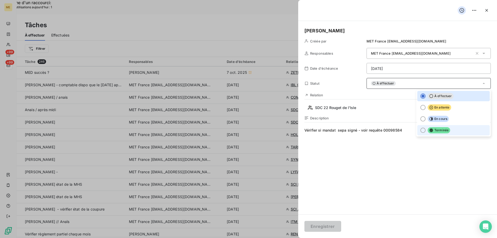
click at [421, 132] on div at bounding box center [423, 130] width 5 height 5
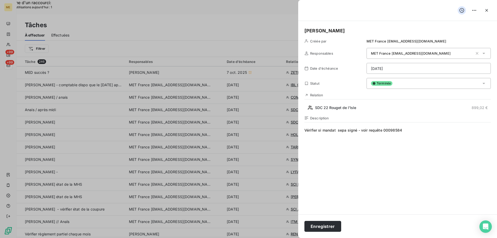
drag, startPoint x: 330, startPoint y: 226, endPoint x: 317, endPoint y: 207, distance: 22.7
click at [330, 225] on button "Enregistrer" at bounding box center [323, 226] width 37 height 11
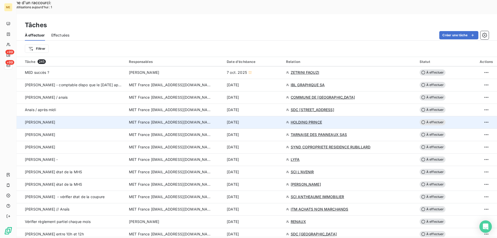
click at [311, 120] on span "HOLDING PRINCE" at bounding box center [306, 122] width 31 height 5
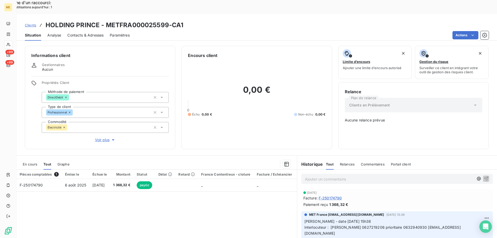
scroll to position [30, 0]
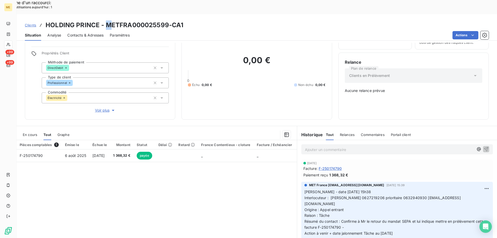
click at [106, 20] on h3 "HOLDING PRINCE - METFRA000025599-CA1" at bounding box center [115, 24] width 138 height 9
click at [193, 20] on div "Clients HOLDING PRINCE - METFRA000025599-CA1" at bounding box center [257, 24] width 481 height 9
drag, startPoint x: 108, startPoint y: 10, endPoint x: 105, endPoint y: 10, distance: 2.8
click at [105, 20] on h3 "HOLDING PRINCE - METFRA000025599-CA1" at bounding box center [115, 24] width 138 height 9
drag, startPoint x: 104, startPoint y: 10, endPoint x: 169, endPoint y: 13, distance: 65.6
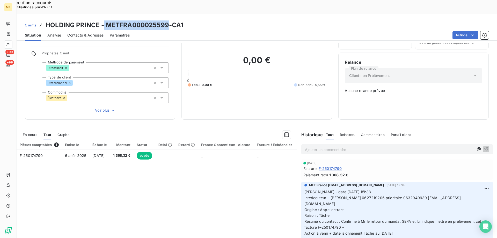
click at [169, 20] on h3 "HOLDING PRINCE - METFRA000025599-CA1" at bounding box center [115, 24] width 138 height 9
copy h3 "METFRA000025599"
drag, startPoint x: 47, startPoint y: 118, endPoint x: 45, endPoint y: 116, distance: 3.2
click at [47, 133] on span "Tout" at bounding box center [48, 135] width 8 height 4
click at [30, 133] on span "En cours" at bounding box center [30, 135] width 15 height 4
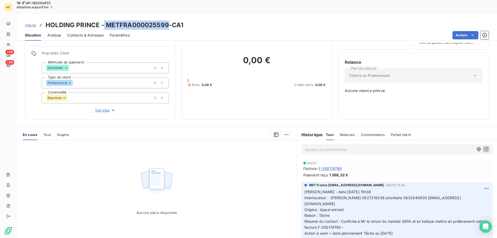
click at [48, 133] on span "Tout" at bounding box center [47, 135] width 7 height 4
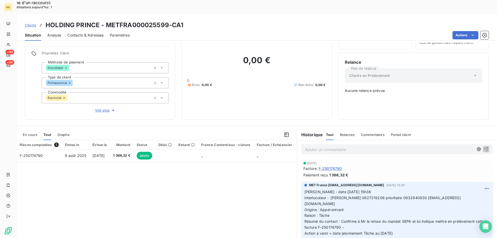
click at [251, 158] on div "Pièces comptables 1 Émise le Échue le Montant Statut Délai Retard France Conten…" at bounding box center [157, 190] width 281 height 100
click at [361, 196] on span "Interlocuteur : MR OSMAN 0627219206 prioritaire 0632940930 6thavenue2023@gmail.…" at bounding box center [383, 201] width 156 height 10
click at [364, 192] on p "Valérie - date 01/10/2025 15h38 Interlocuteur : MR OSMAN 0627219206 prioritaire…" at bounding box center [397, 212] width 185 height 47
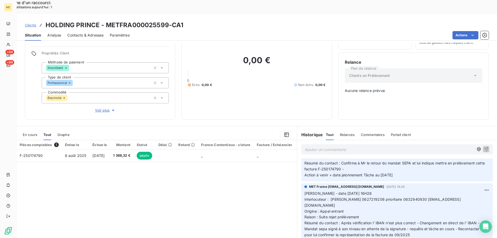
click at [358, 197] on span "Interlocuteur : MR OSMAN 0627219206 prioritaire 0632940930 6thavenue2023@gmail.…" at bounding box center [383, 202] width 156 height 10
copy span "0627219206"
click at [106, 20] on h3 "HOLDING PRINCE - METFRA000025599-CA1" at bounding box center [115, 24] width 138 height 9
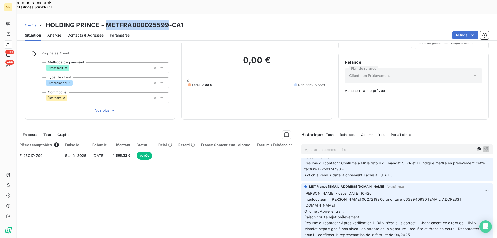
drag, startPoint x: 106, startPoint y: 11, endPoint x: 159, endPoint y: 13, distance: 52.9
click at [159, 20] on h3 "HOLDING PRINCE - METFRA000025599-CA1" at bounding box center [115, 24] width 138 height 9
click at [169, 177] on div "Pièces comptables 1 Émise le Échue le Montant Statut Délai Retard France Conten…" at bounding box center [157, 190] width 281 height 100
click at [386, 146] on p "Ajouter un commentaire ﻿" at bounding box center [389, 149] width 169 height 6
drag, startPoint x: 401, startPoint y: 212, endPoint x: 303, endPoint y: 169, distance: 106.5
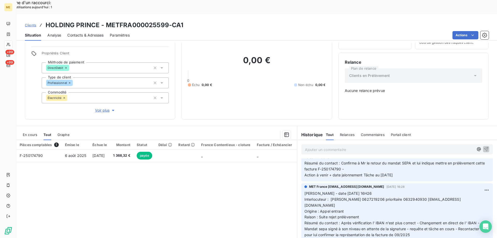
click at [305, 191] on p "Valérie - date 29/09/2025 16H26 Interlocuteur : MR OSMAN 0627219206 prioritaire…" at bounding box center [397, 217] width 185 height 53
click at [311, 146] on p "Ajouter un commentaire ﻿" at bounding box center [389, 149] width 169 height 6
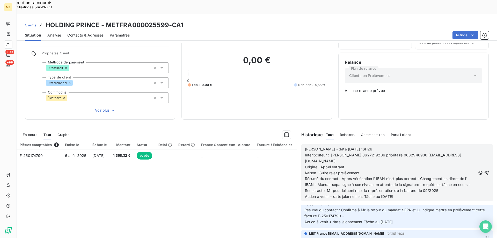
scroll to position [99, 0]
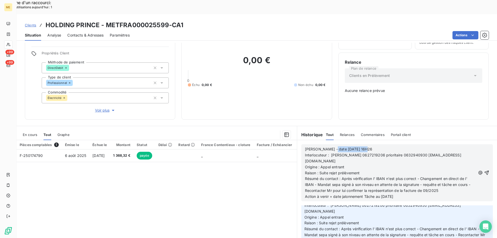
drag, startPoint x: 327, startPoint y: 132, endPoint x: 368, endPoint y: 130, distance: 40.5
click at [368, 146] on p "Valérie - date 29/09/2025 16H26" at bounding box center [390, 149] width 171 height 6
drag, startPoint x: 318, startPoint y: 150, endPoint x: 362, endPoint y: 151, distance: 43.5
click at [362, 170] on p "Raison : Suite rejet prélèvement" at bounding box center [390, 173] width 171 height 6
drag, startPoint x: 330, startPoint y: 143, endPoint x: 346, endPoint y: 145, distance: 16.5
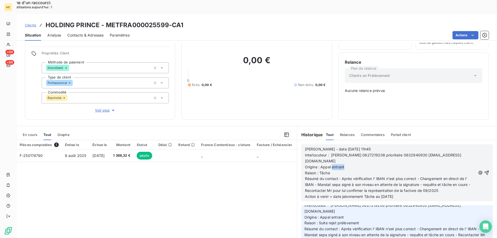
click at [346, 164] on p "Origine : Appel entrant" at bounding box center [390, 167] width 171 height 6
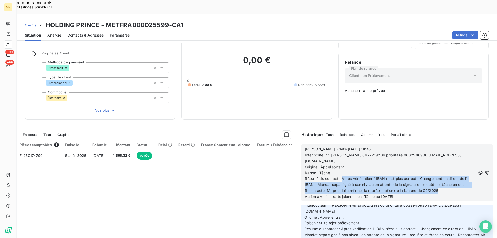
drag, startPoint x: 340, startPoint y: 156, endPoint x: 447, endPoint y: 165, distance: 108.1
click at [447, 176] on p "Résumé du contact : Après vérification l' IBAN n'est plus correct - Changement …" at bounding box center [390, 185] width 171 height 18
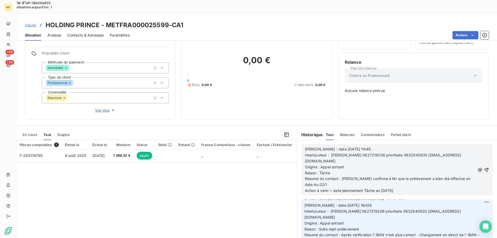
scroll to position [93, 0]
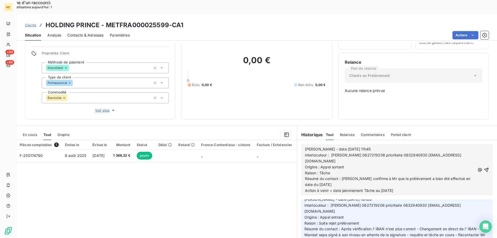
click at [382, 188] on span "Action à venir + date jalonnement Tâche au [DATE]" at bounding box center [349, 190] width 88 height 4
click at [385, 188] on span "Action à venir + date jalonnement Tâche au [DATE]" at bounding box center [349, 190] width 88 height 4
click at [384, 188] on span "Action à venir + date jalonnement Tâche au [DATE]" at bounding box center [349, 190] width 88 height 4
click at [484, 167] on icon "button" at bounding box center [486, 169] width 5 height 5
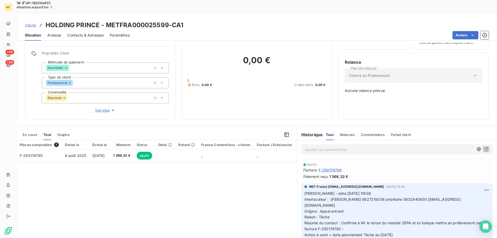
scroll to position [106, 0]
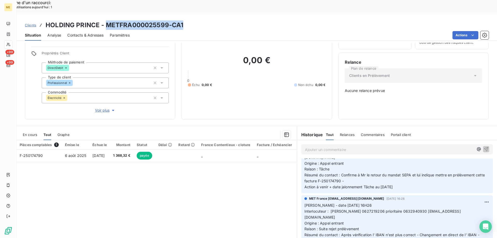
drag, startPoint x: 105, startPoint y: 9, endPoint x: 184, endPoint y: 11, distance: 79.3
click at [184, 20] on div "Clients HOLDING PRINCE - METFRA000025599-CA1" at bounding box center [257, 24] width 481 height 9
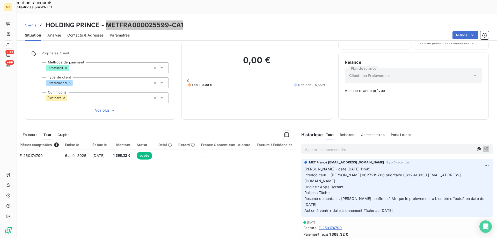
scroll to position [0, 0]
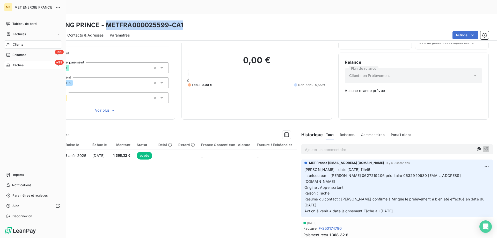
click at [40, 66] on div "+99 Tâches" at bounding box center [33, 65] width 58 height 8
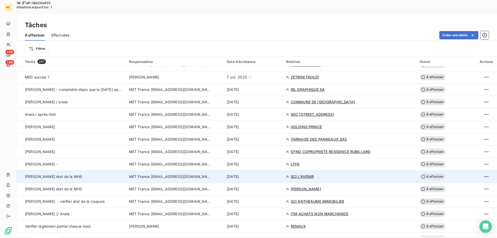
scroll to position [311, 0]
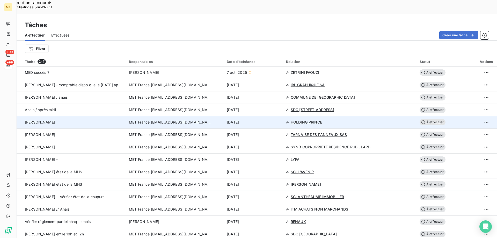
click at [432, 119] on span "À effectuer" at bounding box center [433, 122] width 26 height 6
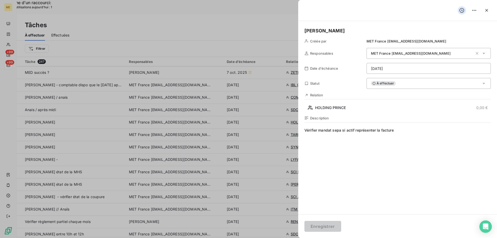
click at [399, 66] on html "Recherche d'un raccourci: Nombre d'utilisations aujourd'hui : 1 x ME +99 +99 Tâ…" at bounding box center [248, 152] width 497 height 304
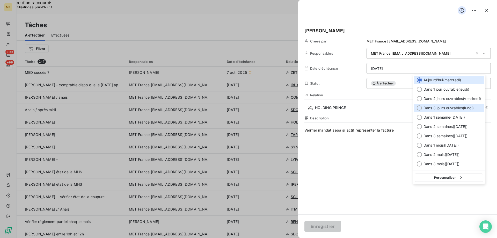
drag, startPoint x: 419, startPoint y: 108, endPoint x: 399, endPoint y: 139, distance: 37.6
click at [419, 108] on div at bounding box center [419, 107] width 5 height 5
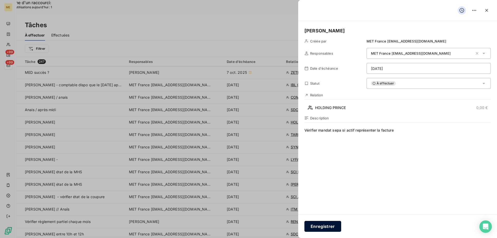
click at [318, 227] on button "Enregistrer" at bounding box center [323, 226] width 37 height 11
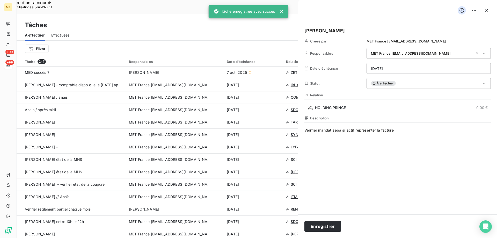
type input "[DATE]"
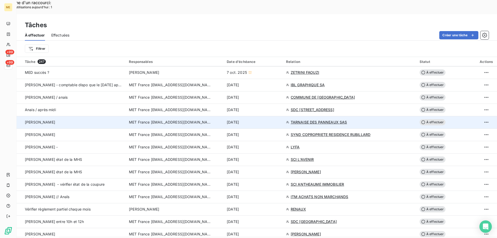
click at [304, 120] on span "TARNAISE DES PANNEAUX SAS" at bounding box center [319, 122] width 56 height 5
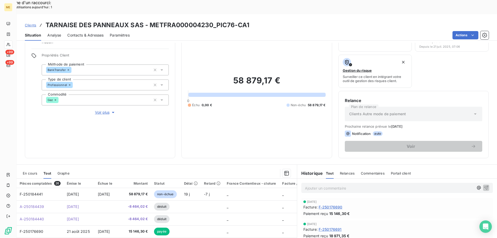
scroll to position [69, 0]
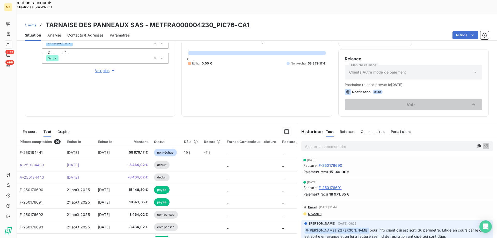
click at [99, 68] on span "Voir plus" at bounding box center [105, 70] width 21 height 5
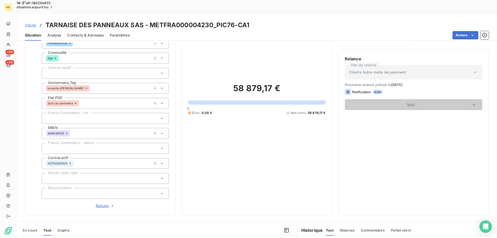
click at [98, 203] on span "Réduire" at bounding box center [105, 205] width 19 height 5
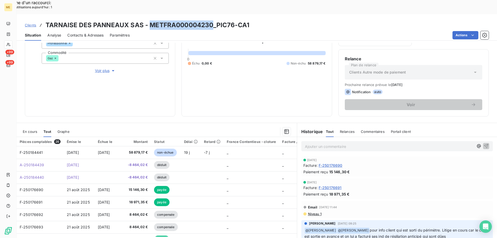
drag, startPoint x: 150, startPoint y: 9, endPoint x: 211, endPoint y: 12, distance: 60.7
click at [211, 20] on h3 "TARNAISE DES PANNEAUX SAS - METFRA000004230_PIC76-CA1" at bounding box center [148, 24] width 204 height 9
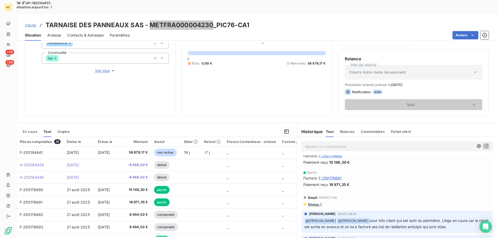
scroll to position [0, 0]
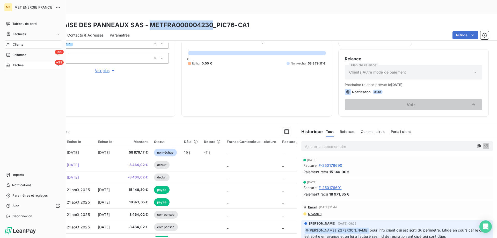
drag, startPoint x: 29, startPoint y: 64, endPoint x: 40, endPoint y: 64, distance: 11.1
click at [29, 64] on div "+99 Tâches" at bounding box center [33, 65] width 58 height 8
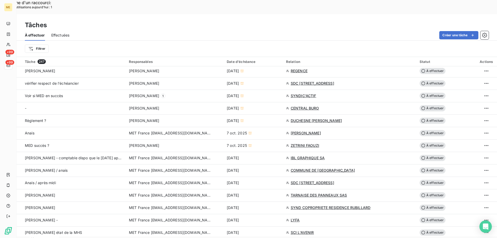
scroll to position [260, 0]
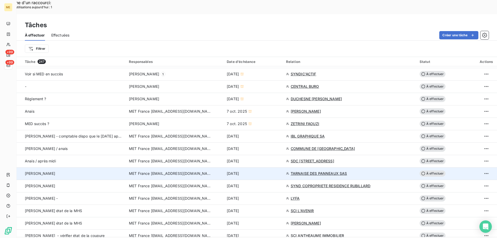
click at [263, 171] on div "[DATE]" at bounding box center [253, 173] width 53 height 5
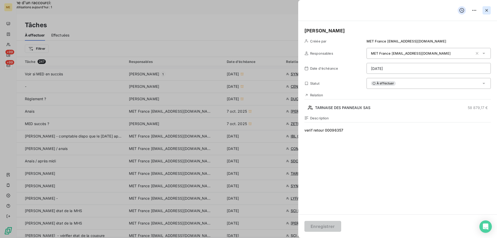
click at [486, 10] on icon "button" at bounding box center [487, 10] width 3 height 3
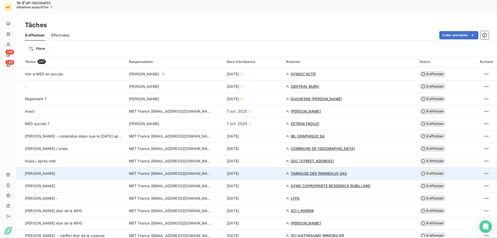
click at [313, 171] on span "TARNAISE DES PANNEAUX SAS" at bounding box center [319, 173] width 56 height 5
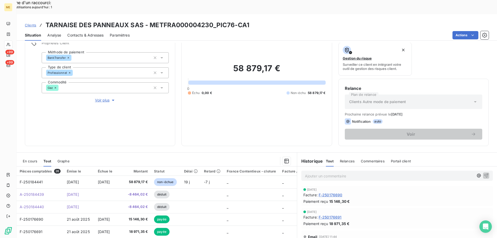
scroll to position [69, 0]
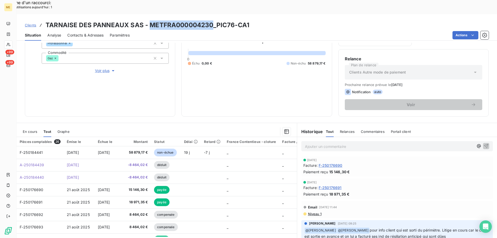
drag, startPoint x: 147, startPoint y: 11, endPoint x: 211, endPoint y: 14, distance: 64.1
click at [211, 20] on h3 "TARNAISE DES PANNEAUX SAS - METFRA000004230_PIC76-CA1" at bounding box center [148, 24] width 204 height 9
click at [136, 71] on div "Informations client Gestionnaires Aucun Propriétés Client Méthode de paiement B…" at bounding box center [100, 47] width 151 height 140
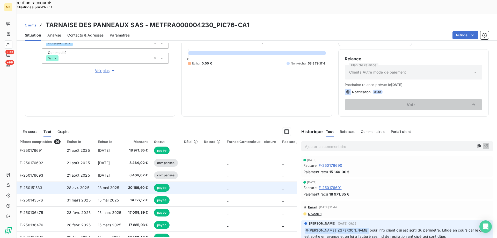
scroll to position [26, 0]
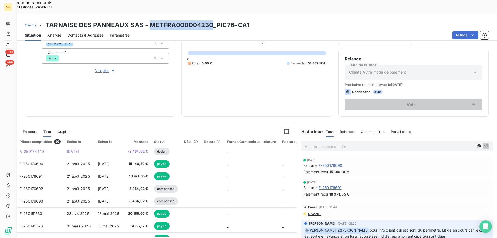
drag, startPoint x: 149, startPoint y: 11, endPoint x: 211, endPoint y: 8, distance: 62.2
click at [211, 20] on h3 "TARNAISE DES PANNEAUX SAS - METFRA000004230_PIC76-CA1" at bounding box center [148, 24] width 204 height 9
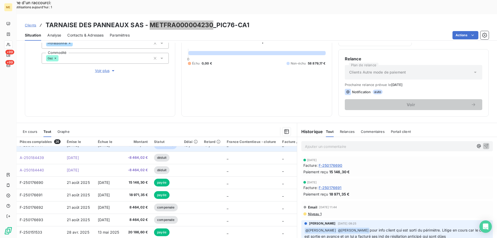
scroll to position [0, 0]
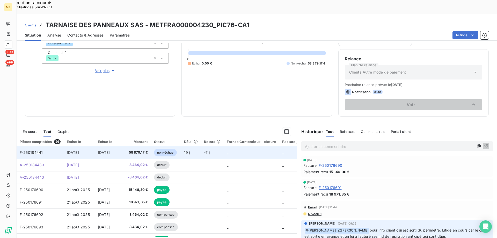
click at [32, 150] on span "F-250184441" at bounding box center [31, 152] width 23 height 4
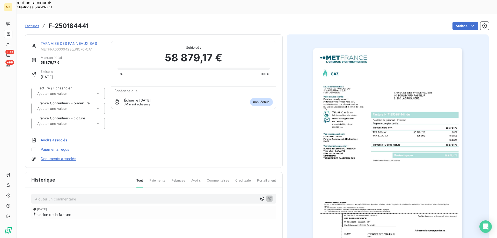
click at [376, 161] on img "button" at bounding box center [387, 153] width 149 height 211
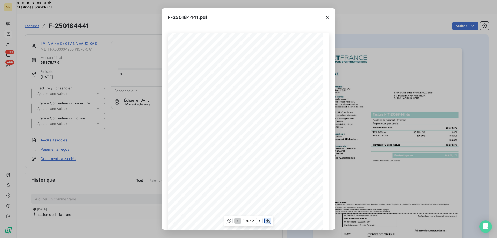
click at [266, 219] on icon "button" at bounding box center [267, 220] width 5 height 5
click at [328, 15] on icon "button" at bounding box center [327, 17] width 5 height 5
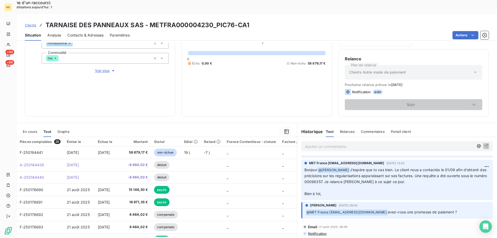
scroll to position [130, 0]
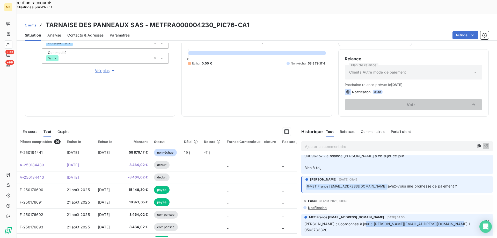
drag, startPoint x: 448, startPoint y: 212, endPoint x: 356, endPoint y: 213, distance: 91.5
click at [355, 214] on div "MET France met-france@recouvrement.met.com 12 juin 2025, 14:50 Laurine ; Coordo…" at bounding box center [398, 225] width 192 height 22
click at [414, 197] on div "Email 31 août 2025, 08:49" at bounding box center [398, 201] width 188 height 8
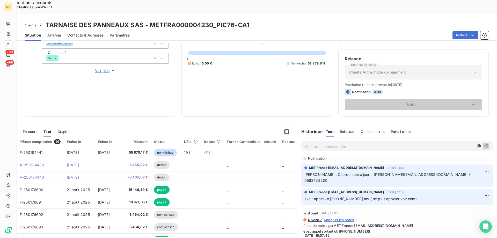
scroll to position [181, 0]
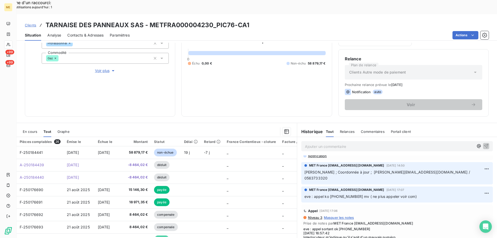
click at [431, 170] on span "Laurine ; Coordonnée à jour ; serge.bonnet@tarnaisepanneaux.fr / 0563733320" at bounding box center [388, 175] width 167 height 10
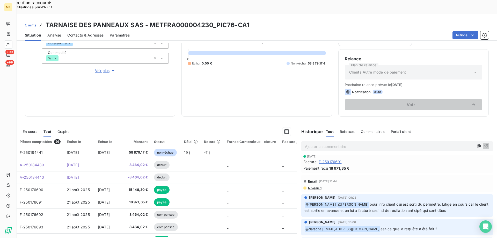
scroll to position [0, 0]
